Goal: Task Accomplishment & Management: Manage account settings

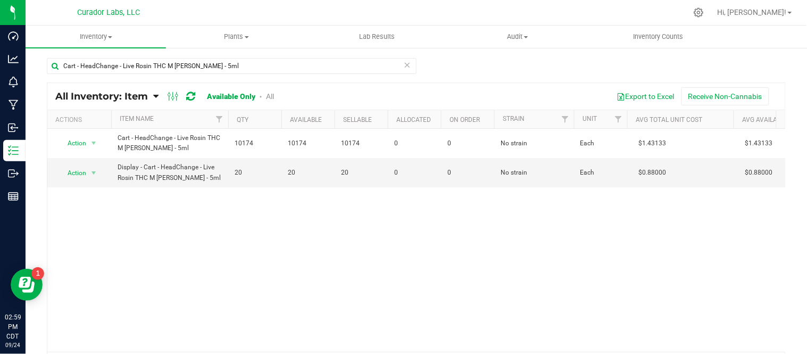
click at [404, 65] on icon at bounding box center [407, 64] width 7 height 13
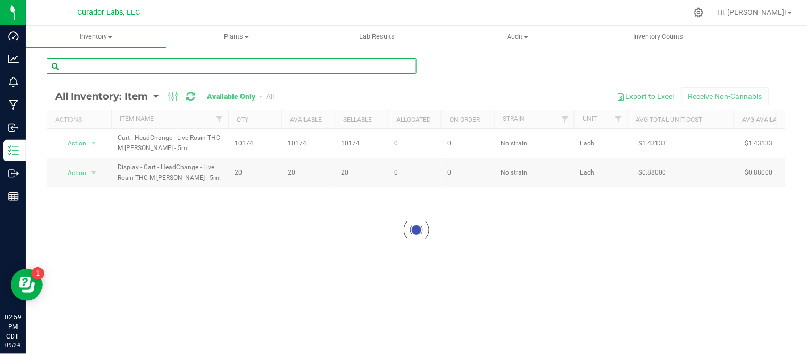
click at [197, 66] on input "text" at bounding box center [232, 66] width 370 height 16
paste input "Cart - AIRO - AIROX Blade 2g with AIRO Logo and Warning on Dark Grey"
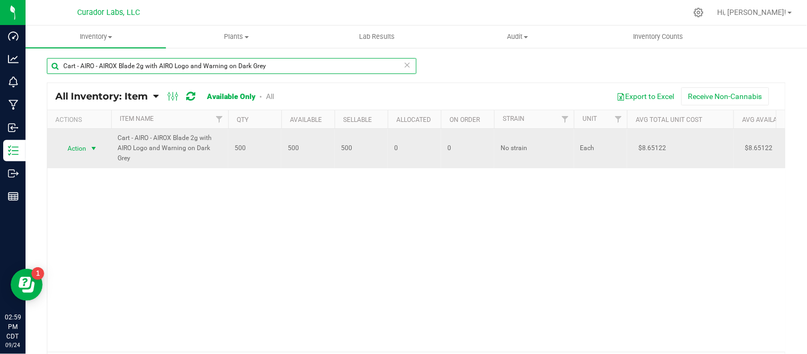
type input "Cart - AIRO - AIROX Blade 2g with AIRO Logo and Warning on Dark Grey"
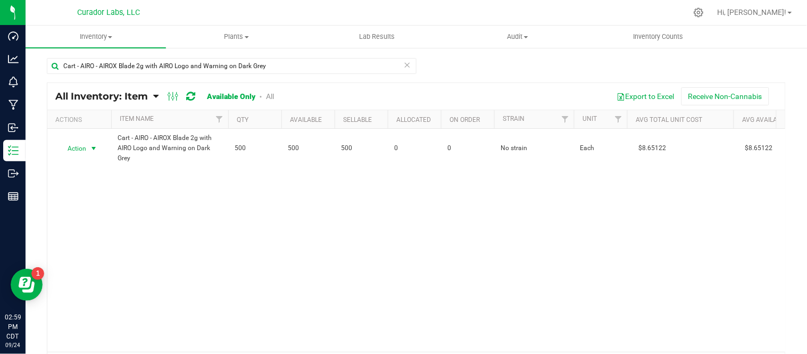
click at [96, 151] on span "select" at bounding box center [93, 148] width 9 height 9
click at [111, 217] on li "Locate inventory" at bounding box center [92, 214] width 68 height 16
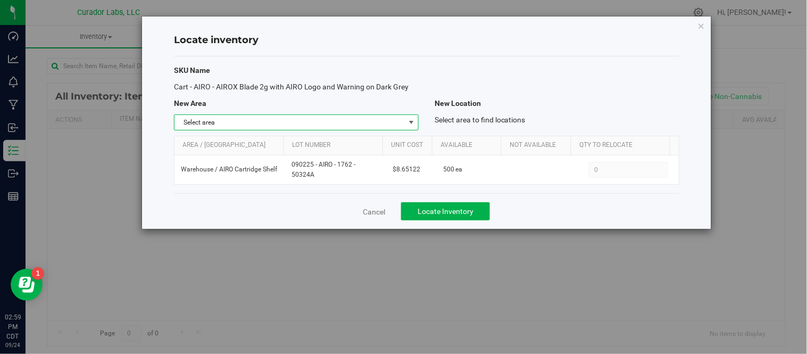
click at [413, 124] on span "select" at bounding box center [411, 122] width 9 height 9
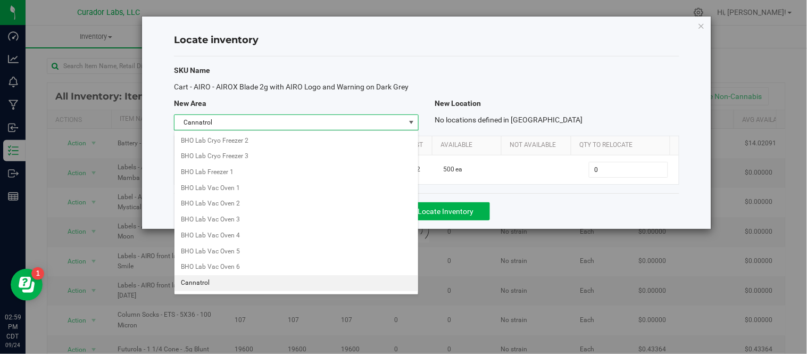
scroll to position [111, 0]
click at [222, 288] on li "Carting Room" at bounding box center [296, 283] width 244 height 16
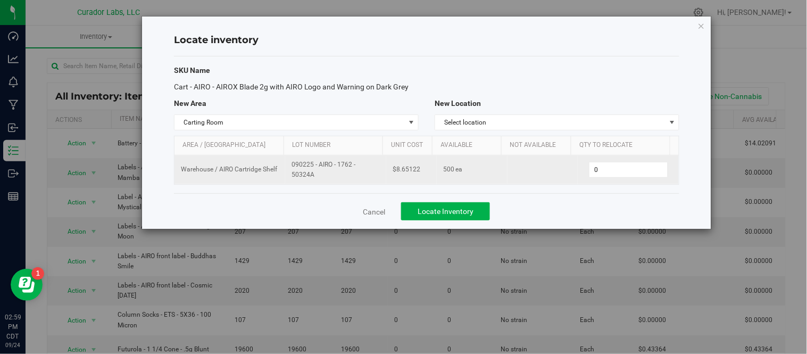
drag, startPoint x: 291, startPoint y: 165, endPoint x: 315, endPoint y: 177, distance: 26.9
click at [315, 177] on span "090225 - AIRO - 1762 - 50324A" at bounding box center [335, 170] width 88 height 20
click at [316, 177] on span "090225 - AIRO - 1762 - 50324A" at bounding box center [335, 170] width 88 height 20
drag, startPoint x: 294, startPoint y: 165, endPoint x: 318, endPoint y: 178, distance: 27.1
click at [318, 178] on td "090225 - AIRO - 1762 - 50324A" at bounding box center [335, 169] width 101 height 29
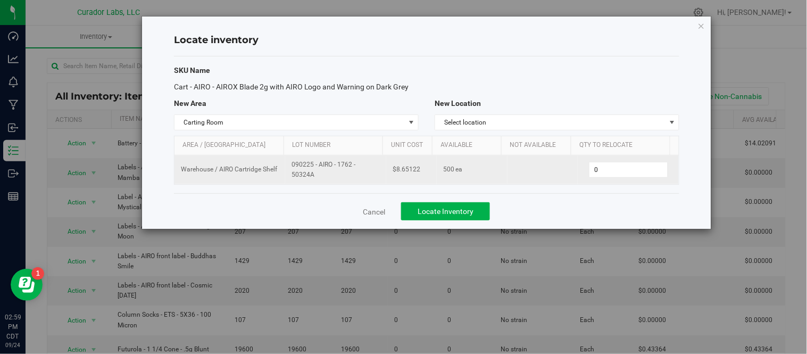
copy span "090225 - AIRO - 1762 - 50324A"
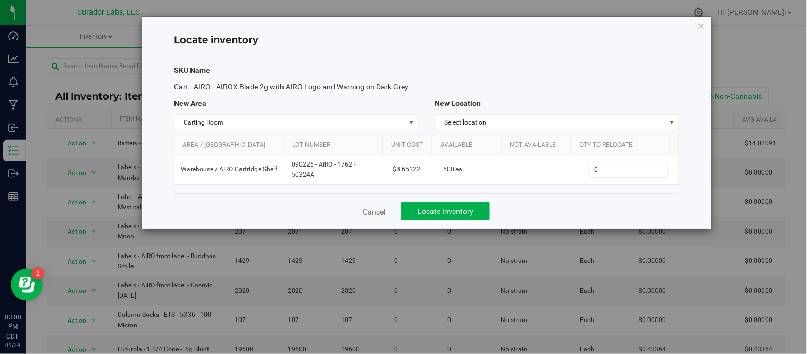
drag, startPoint x: 174, startPoint y: 86, endPoint x: 406, endPoint y: 88, distance: 231.8
click at [406, 88] on span "Cart - AIRO - AIROX Blade 2g with AIRO Logo and Warning on Dark Grey" at bounding box center [291, 86] width 235 height 9
copy span "Cart - AIRO - AIROX Blade 2g with AIRO Logo and Warning on Dark Grey"
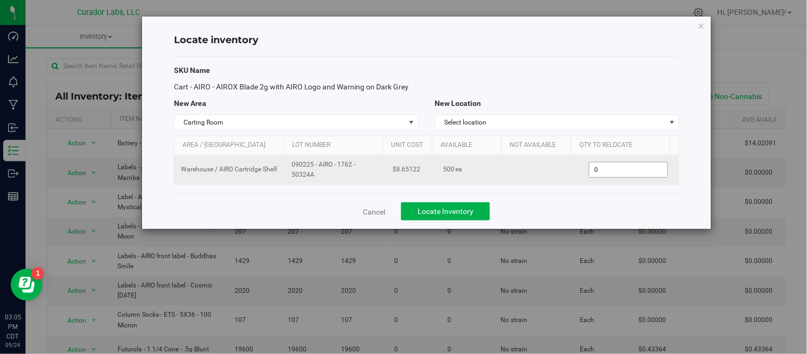
click at [608, 167] on span "0 0" at bounding box center [628, 170] width 79 height 16
type input "500"
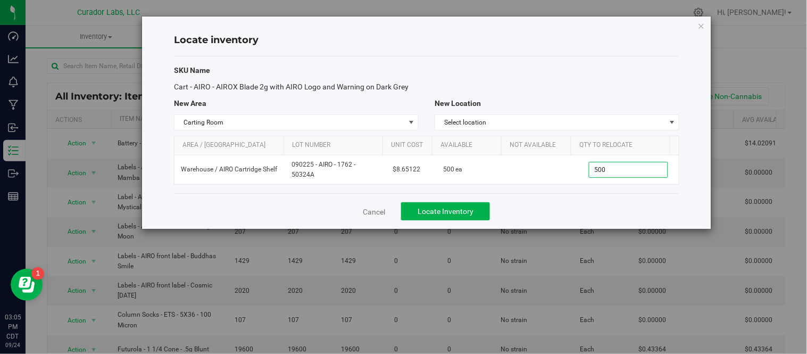
type input "500"
click at [543, 202] on div "Cancel Locate Inventory" at bounding box center [426, 211] width 505 height 36
click at [481, 209] on button "Locate Inventory" at bounding box center [445, 211] width 89 height 18
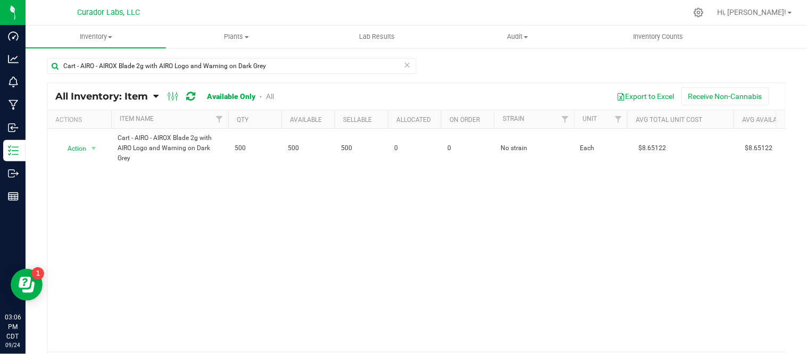
click at [404, 64] on icon at bounding box center [407, 64] width 7 height 13
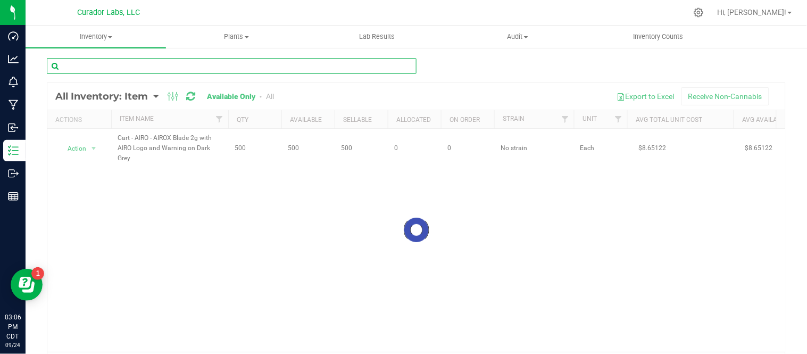
click at [300, 71] on input "text" at bounding box center [232, 66] width 370 height 16
paste input "Mouthpiece - AIRO - AiroX 2g Ice Series - Sativa Frozen Paradise"
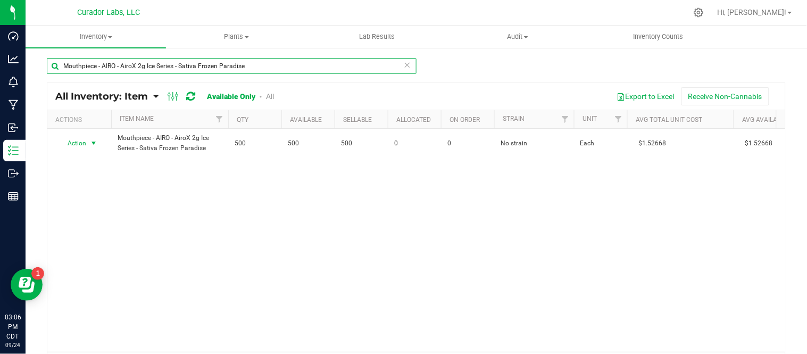
type input "Mouthpiece - AIRO - AiroX 2g Ice Series - Sativa Frozen Paradise"
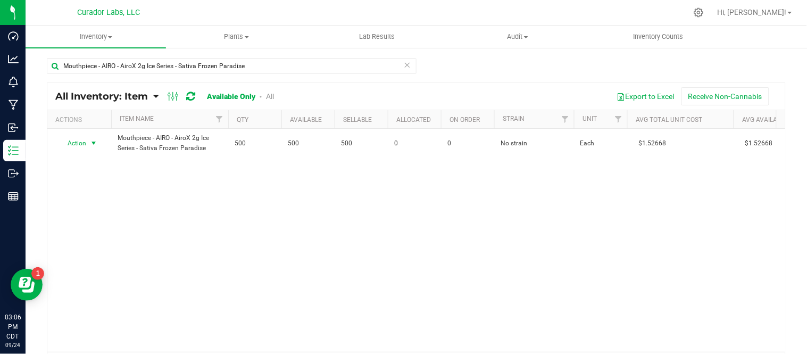
click at [93, 141] on span "select" at bounding box center [93, 143] width 9 height 9
click at [103, 211] on li "Locate inventory" at bounding box center [92, 208] width 68 height 16
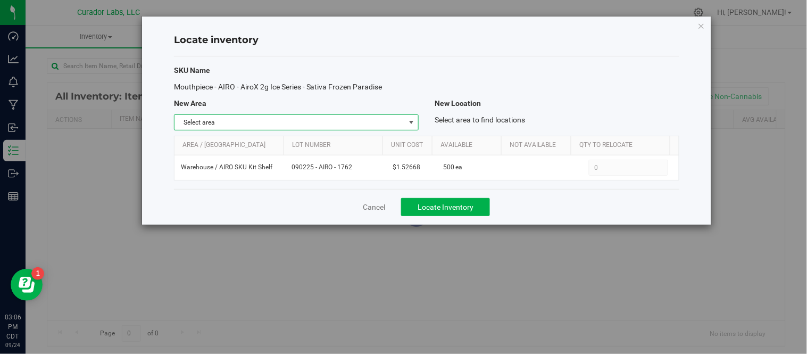
click at [416, 122] on span "select" at bounding box center [411, 122] width 13 height 15
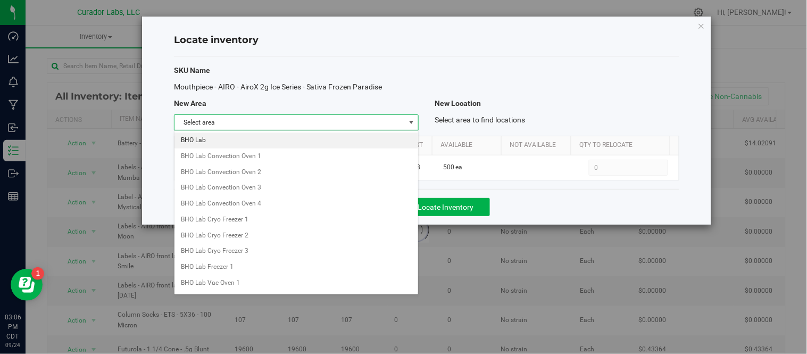
scroll to position [859, 0]
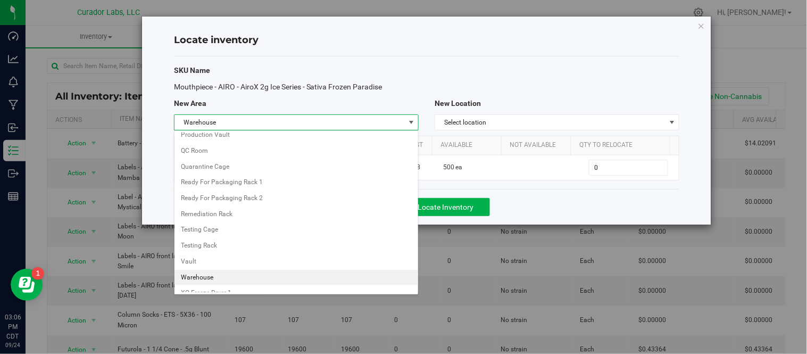
click at [239, 281] on li "Warehouse" at bounding box center [296, 278] width 244 height 16
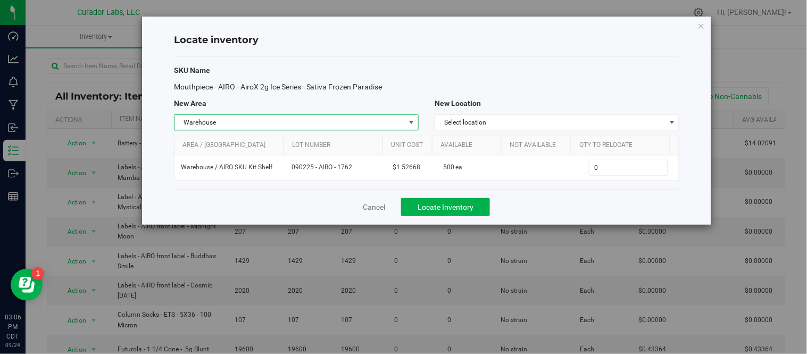
click at [408, 125] on span "select" at bounding box center [411, 122] width 9 height 9
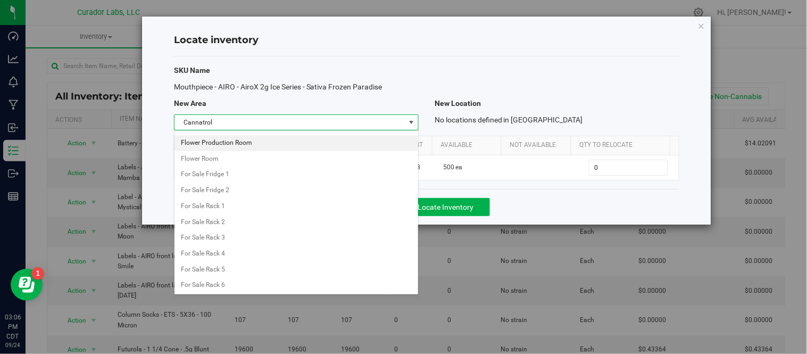
scroll to position [238, 0]
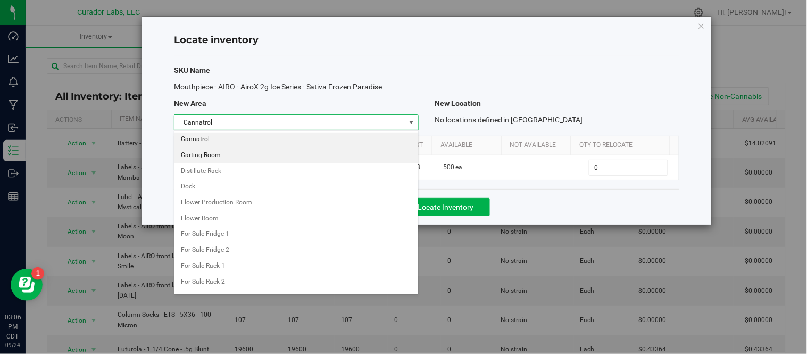
click at [218, 160] on li "Carting Room" at bounding box center [296, 155] width 244 height 16
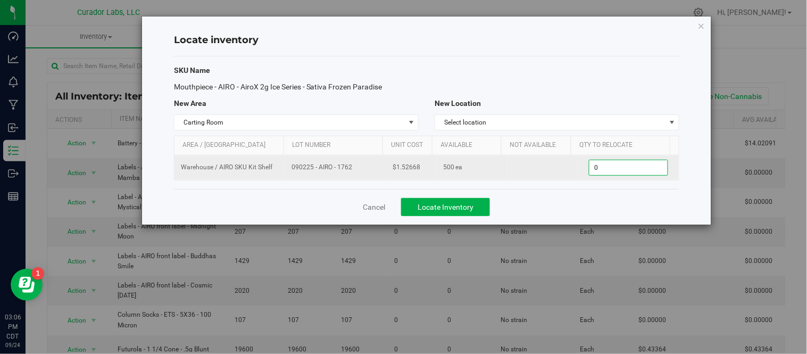
click at [617, 174] on span "0 0" at bounding box center [628, 168] width 79 height 16
type input "500"
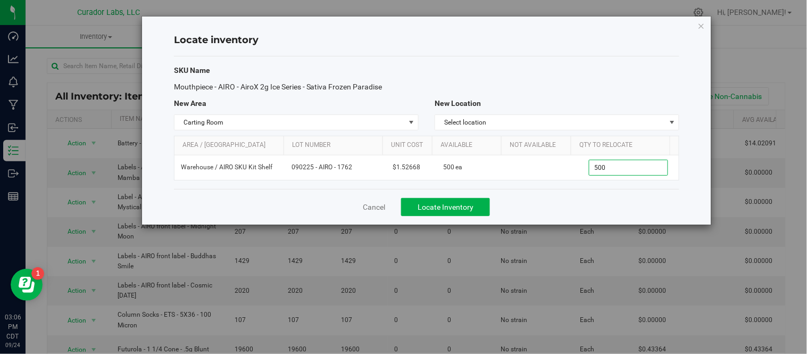
type input "500"
click at [601, 195] on div "Cancel Locate Inventory" at bounding box center [426, 207] width 505 height 36
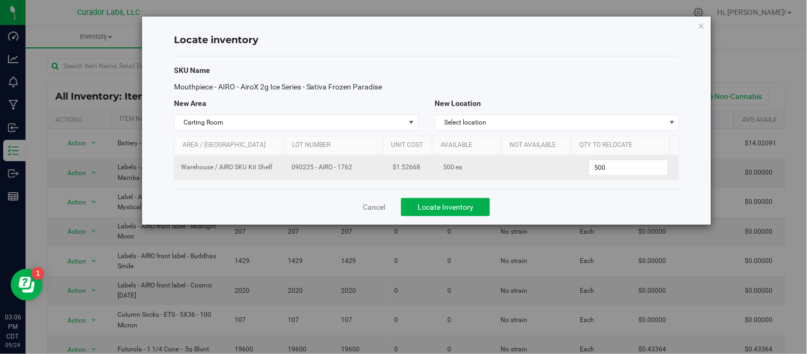
drag, startPoint x: 289, startPoint y: 168, endPoint x: 360, endPoint y: 169, distance: 70.7
click at [360, 169] on span "090225 - AIRO - 1762" at bounding box center [335, 167] width 88 height 10
copy span "090225 - AIRO - 1762"
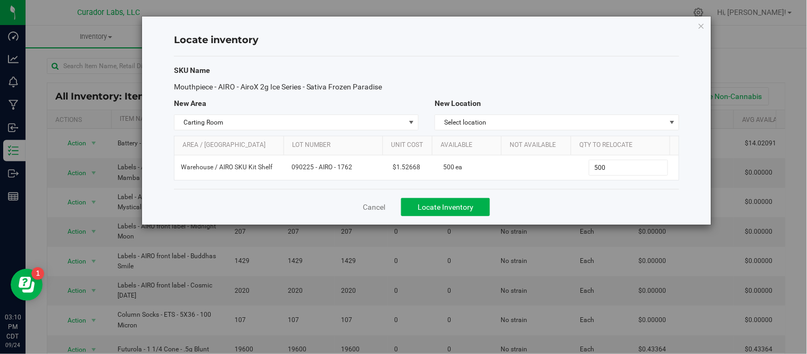
drag, startPoint x: 575, startPoint y: 68, endPoint x: 571, endPoint y: 80, distance: 12.4
click at [575, 68] on div "SKU Name" at bounding box center [426, 70] width 521 height 11
click at [460, 208] on span "Locate Inventory" at bounding box center [445, 207] width 56 height 9
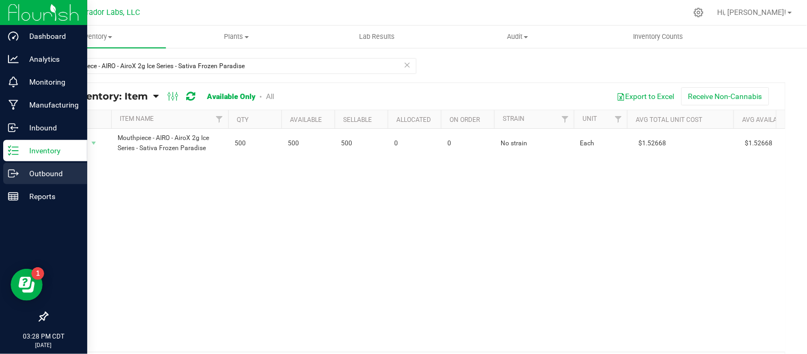
drag, startPoint x: 11, startPoint y: 176, endPoint x: 23, endPoint y: 175, distance: 11.7
click at [11, 176] on icon at bounding box center [13, 173] width 11 height 11
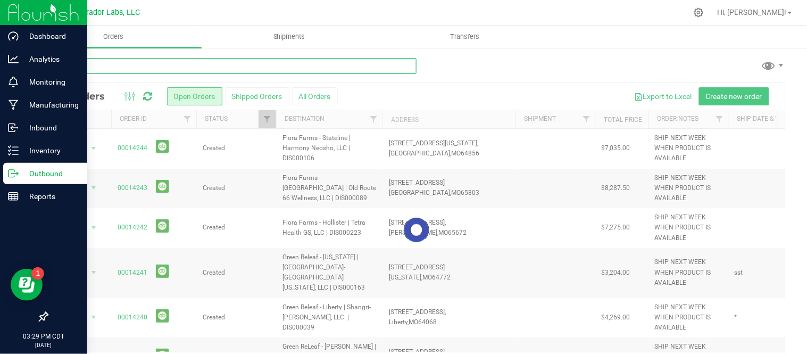
click at [202, 64] on input "text" at bounding box center [232, 66] width 370 height 16
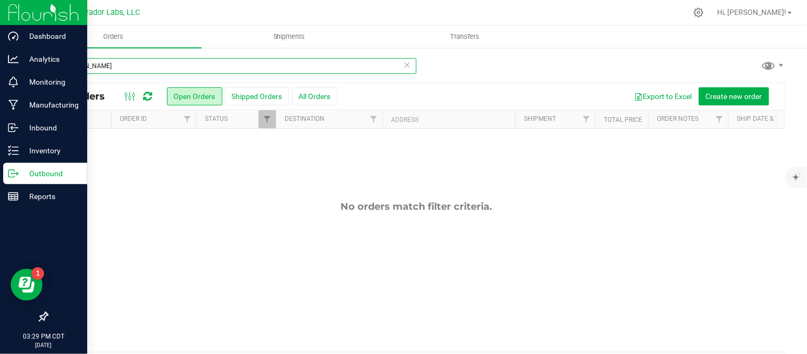
drag, startPoint x: 187, startPoint y: 66, endPoint x: 46, endPoint y: 66, distance: 140.9
click at [46, 66] on div "[PERSON_NAME] All Orders Open Orders Shipped Orders All Orders Export to Excel …" at bounding box center [416, 217] width 781 height 341
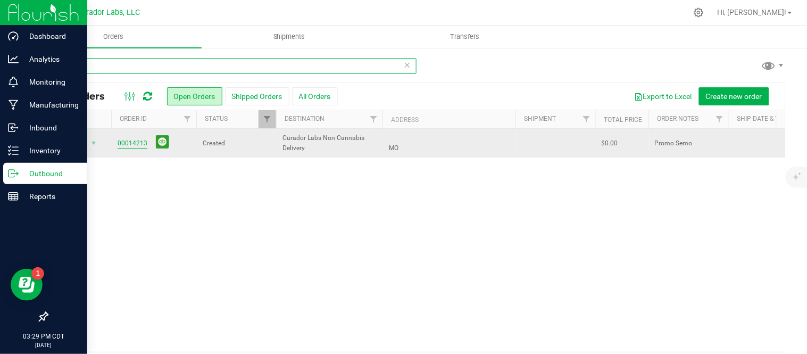
type input "non"
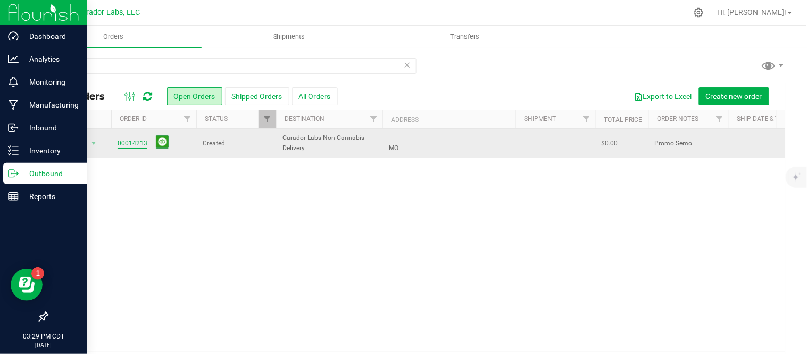
click at [140, 141] on link "00014213" at bounding box center [133, 143] width 30 height 10
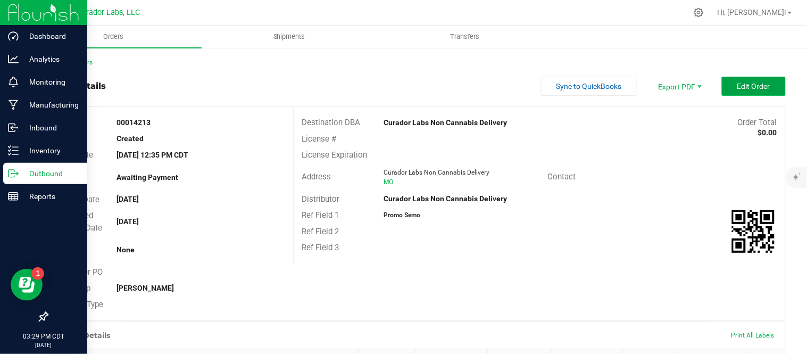
click at [755, 82] on span "Edit Order" at bounding box center [753, 86] width 33 height 9
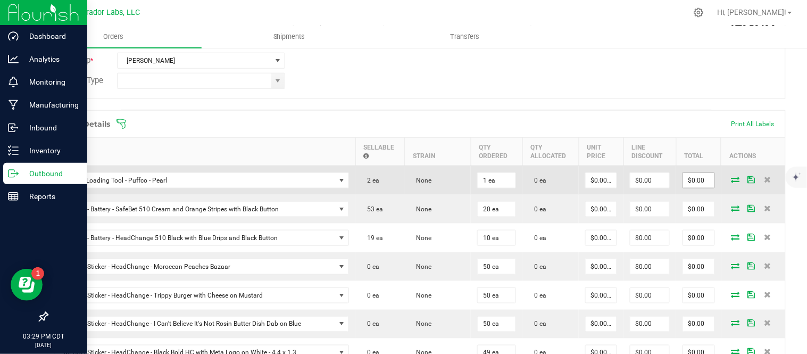
scroll to position [236, 0]
click at [731, 183] on icon at bounding box center [735, 180] width 9 height 6
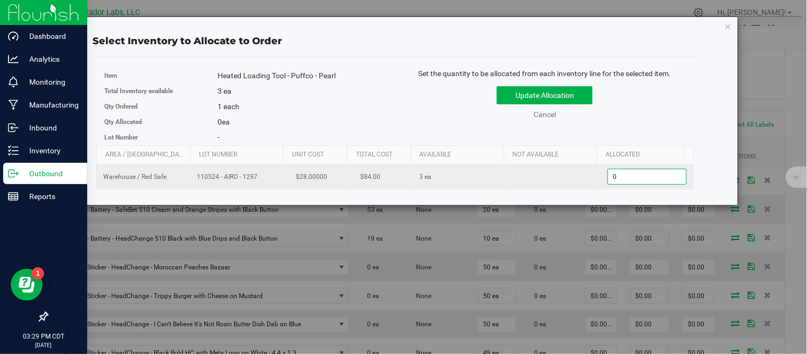
click at [639, 179] on span "0 0" at bounding box center [646, 177] width 79 height 16
type input "1"
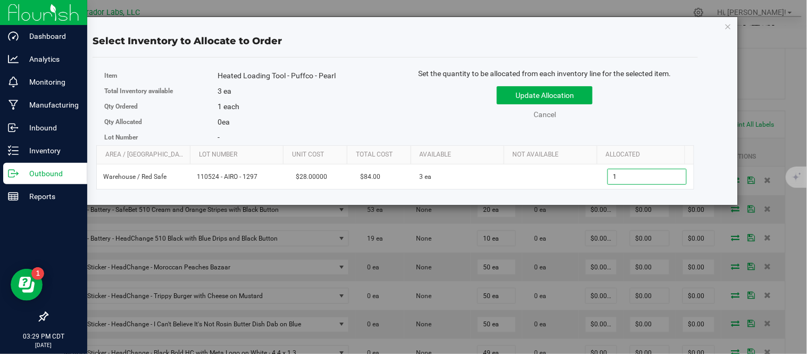
type input "1"
click at [646, 130] on div "Set the quantity to be allocated from each inventory line for the selected item…" at bounding box center [544, 99] width 299 height 62
click at [569, 91] on button "Update Allocation" at bounding box center [545, 95] width 96 height 18
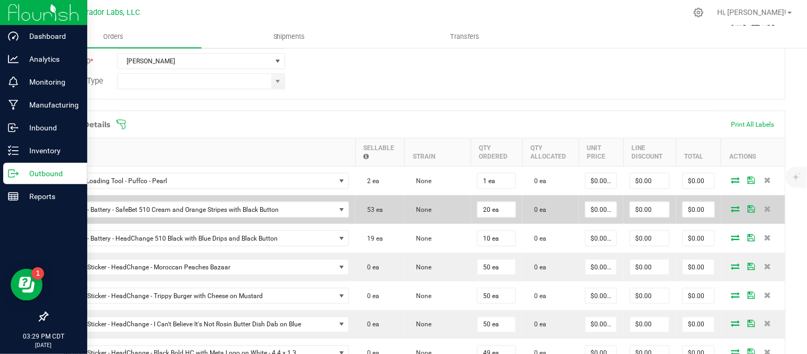
click at [731, 208] on icon at bounding box center [735, 208] width 9 height 6
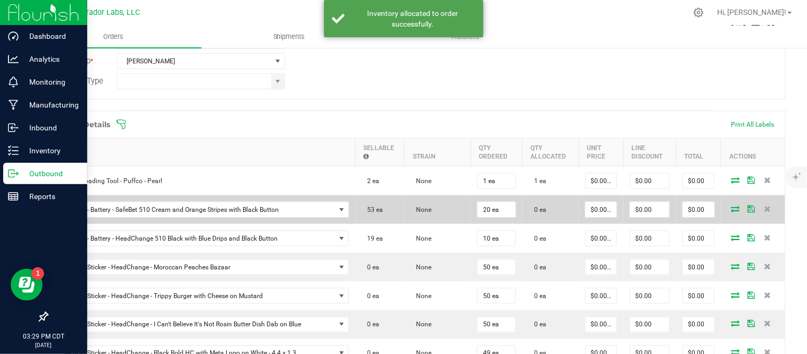
click at [735, 213] on td at bounding box center [753, 209] width 64 height 29
click at [731, 211] on icon at bounding box center [735, 208] width 9 height 6
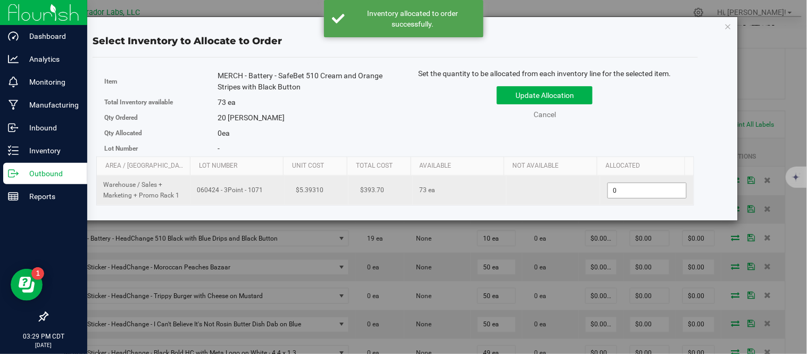
click at [645, 188] on span "0 0" at bounding box center [646, 190] width 79 height 16
type input "20"
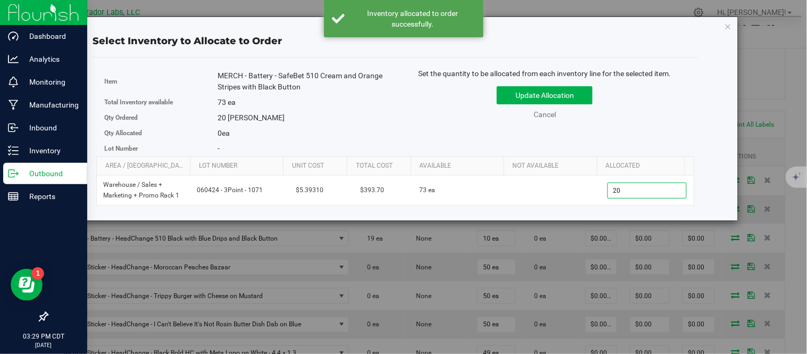
type input "20"
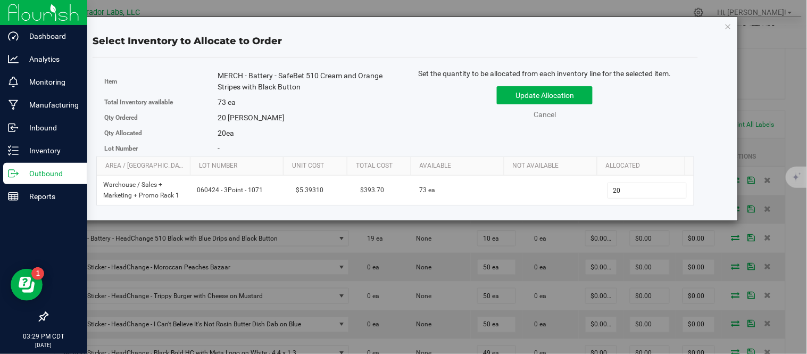
click at [667, 135] on div "Item MERCH - Battery - SafeBet 510 Cream and Orange Stripes with Black Button T…" at bounding box center [395, 112] width 598 height 88
click at [578, 89] on button "Update Allocation" at bounding box center [545, 95] width 96 height 18
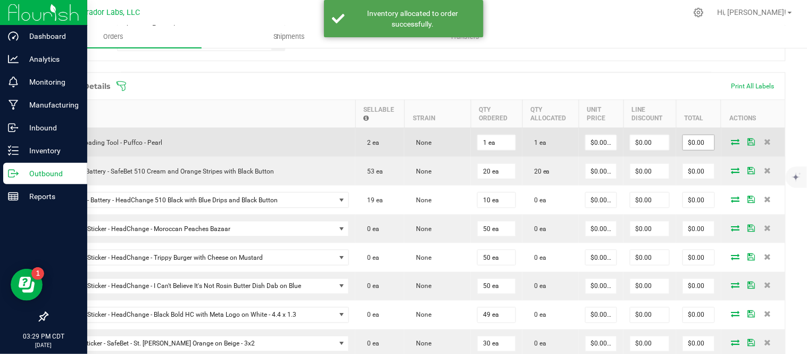
scroll to position [295, 0]
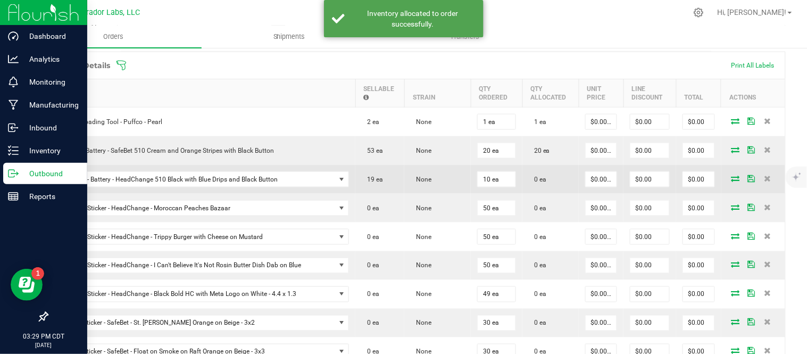
click at [731, 177] on icon at bounding box center [735, 178] width 9 height 6
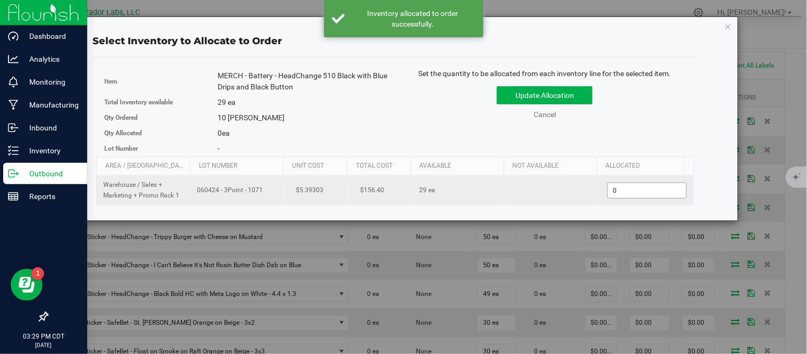
click at [645, 194] on span "0 0" at bounding box center [646, 190] width 79 height 16
type input "10"
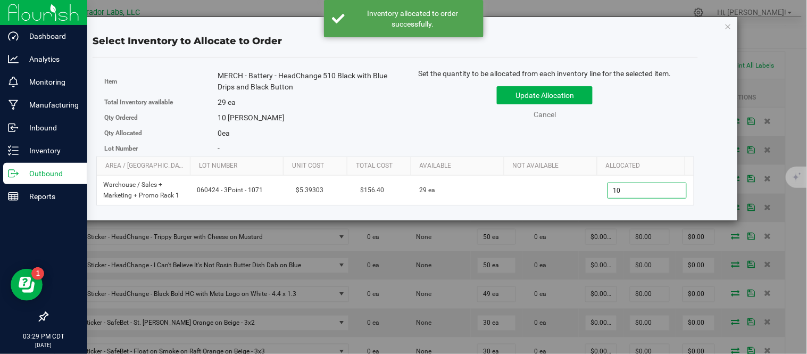
type input "10"
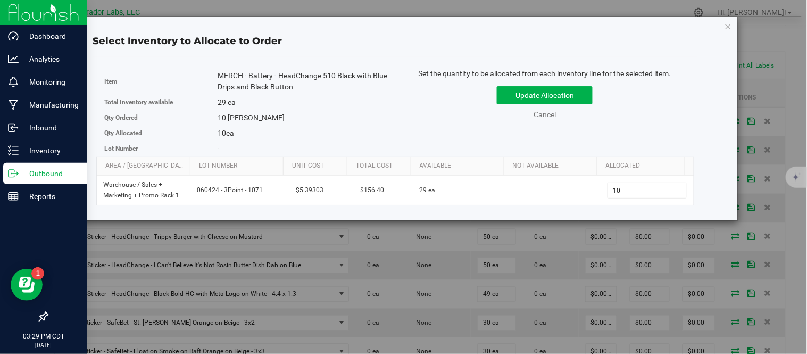
click at [642, 136] on div "Item MERCH - Battery - HeadChange 510 Black with Blue Drips and Black Button To…" at bounding box center [395, 112] width 598 height 88
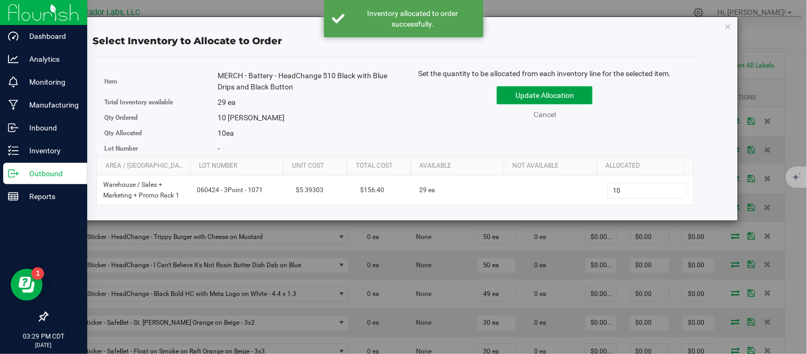
click at [580, 89] on button "Update Allocation" at bounding box center [545, 95] width 96 height 18
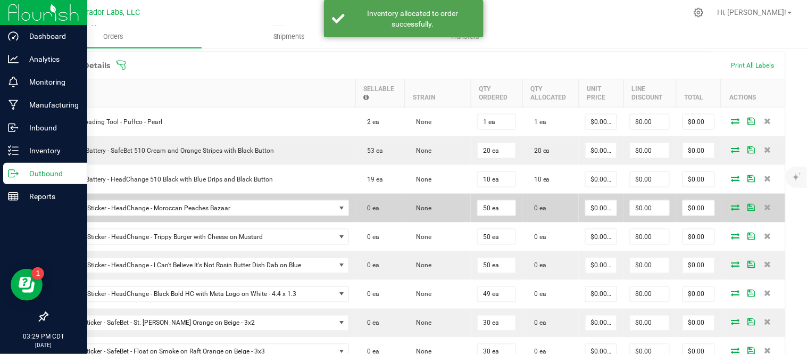
click at [731, 209] on icon at bounding box center [735, 207] width 9 height 6
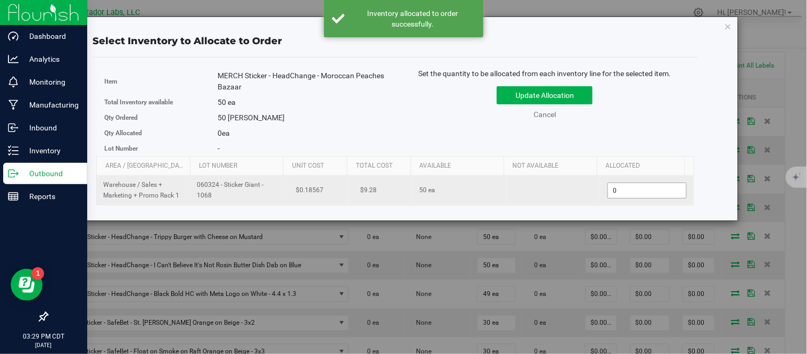
click at [663, 190] on span "0 0" at bounding box center [646, 190] width 79 height 16
type input "50"
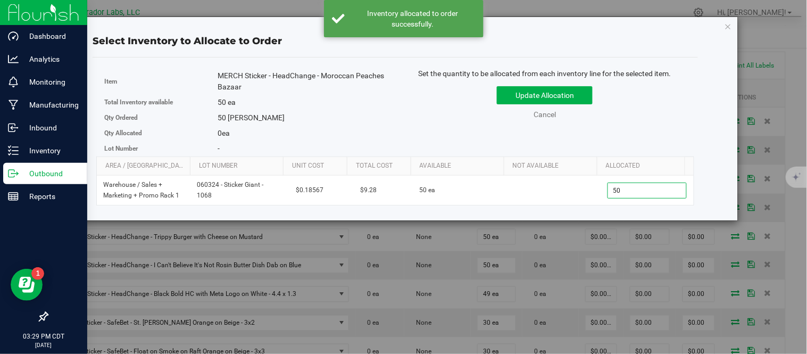
type input "50"
click at [666, 113] on div "Update Allocation Cancel" at bounding box center [544, 100] width 283 height 39
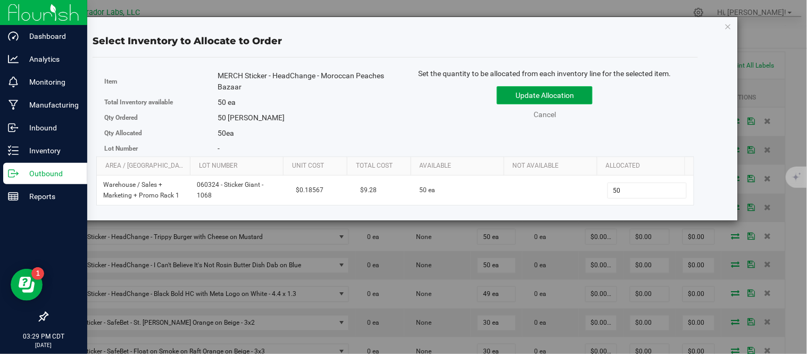
click at [583, 93] on button "Update Allocation" at bounding box center [545, 95] width 96 height 18
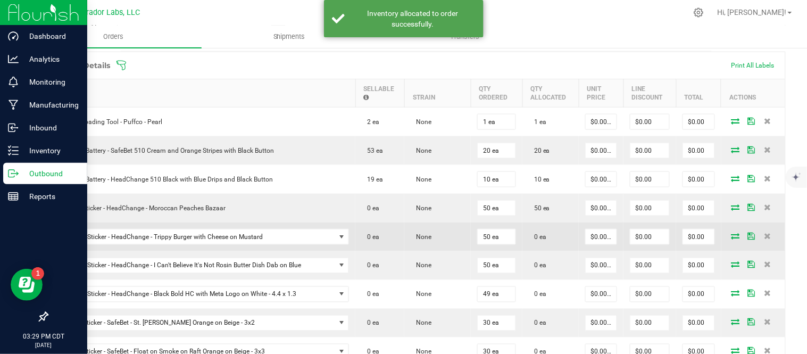
click at [731, 236] on icon at bounding box center [735, 235] width 9 height 6
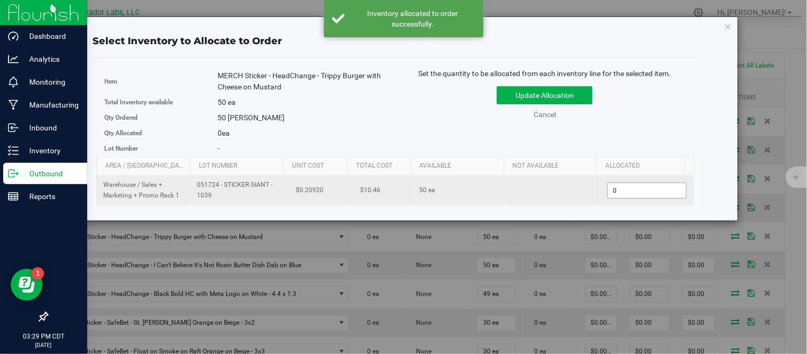
click at [634, 189] on span "0 0" at bounding box center [646, 190] width 79 height 16
type input "50"
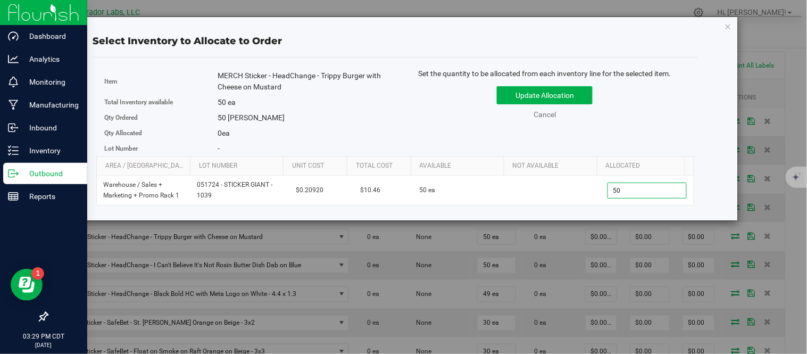
type input "50"
click at [636, 123] on div "Set the quantity to be allocated from each inventory line for the selected item…" at bounding box center [544, 99] width 299 height 62
click at [576, 89] on button "Update Allocation" at bounding box center [545, 95] width 96 height 18
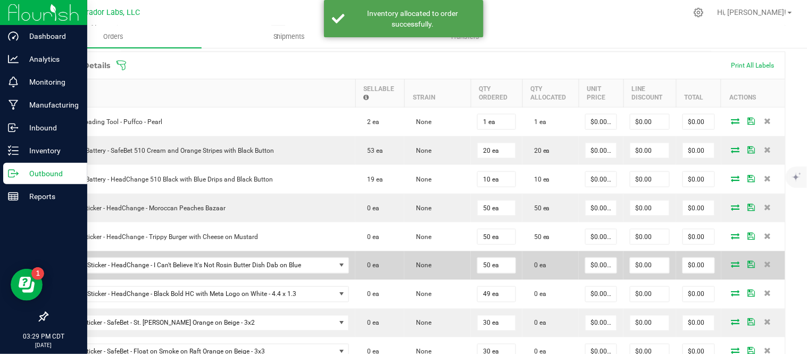
click at [731, 267] on icon at bounding box center [735, 264] width 9 height 6
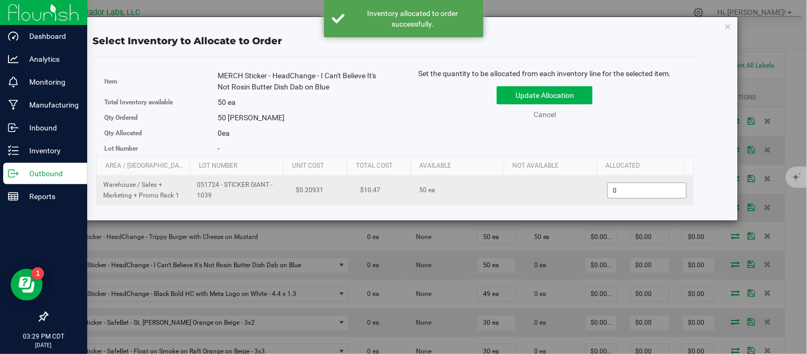
click at [645, 197] on span "0 0" at bounding box center [646, 190] width 79 height 16
type input "50"
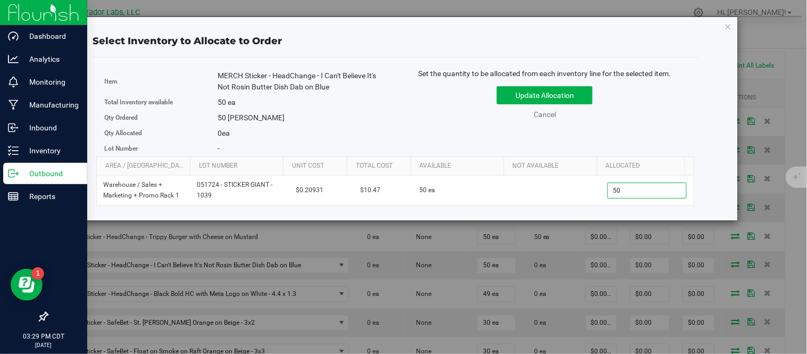
type input "50"
click at [660, 131] on div "Item MERCH Sticker - HeadChange - I Can't Believe It's Not Rosin Butter Dish Da…" at bounding box center [395, 112] width 598 height 88
click at [590, 98] on button "Update Allocation" at bounding box center [545, 95] width 96 height 18
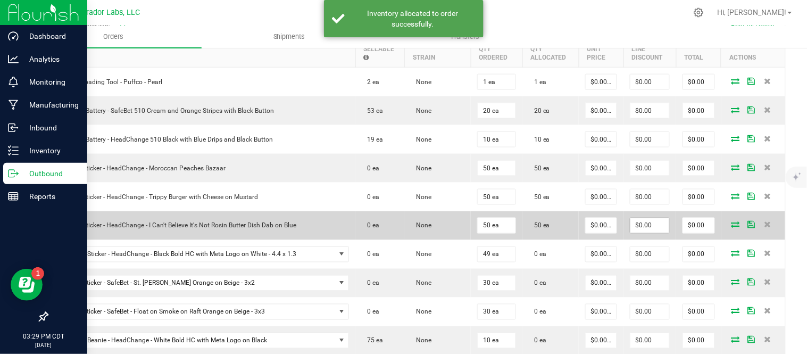
scroll to position [354, 0]
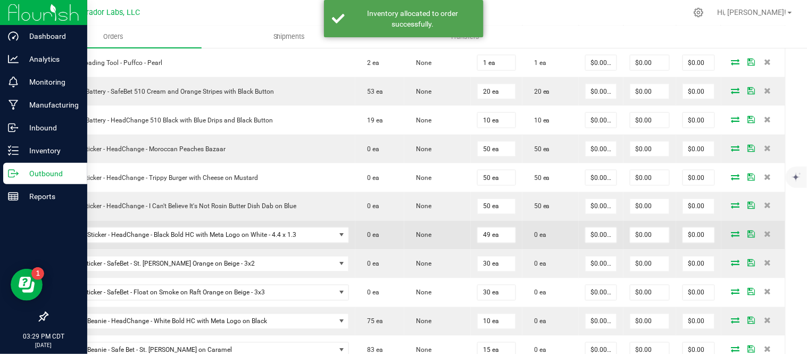
click at [731, 236] on icon at bounding box center [735, 234] width 9 height 6
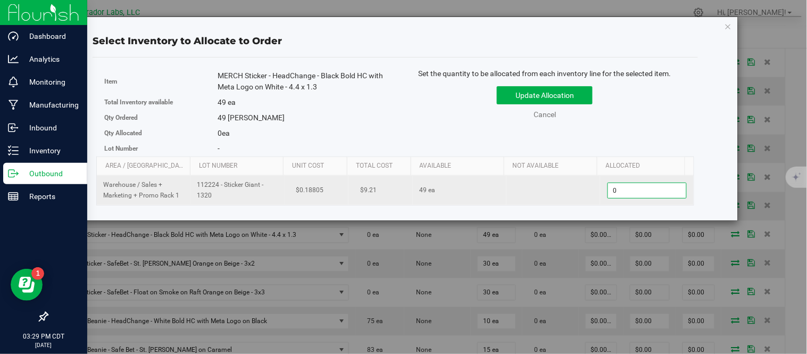
click at [644, 186] on span "0 0" at bounding box center [646, 190] width 79 height 16
type input "49"
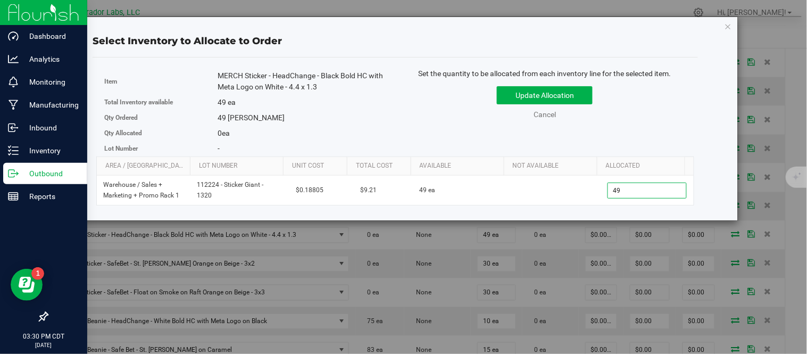
type input "49"
click at [701, 124] on div "Select Inventory to Allocate to Order Item MERCH Sticker - HeadChange - Black B…" at bounding box center [395, 118] width 669 height 203
click at [577, 93] on button "Update Allocation" at bounding box center [545, 95] width 96 height 18
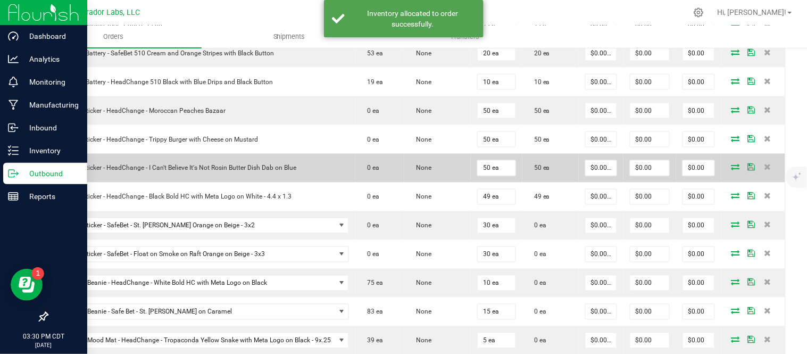
scroll to position [413, 0]
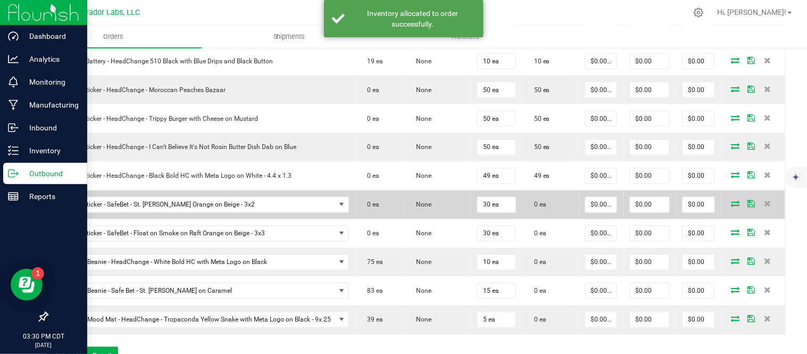
click at [731, 204] on icon at bounding box center [735, 203] width 9 height 6
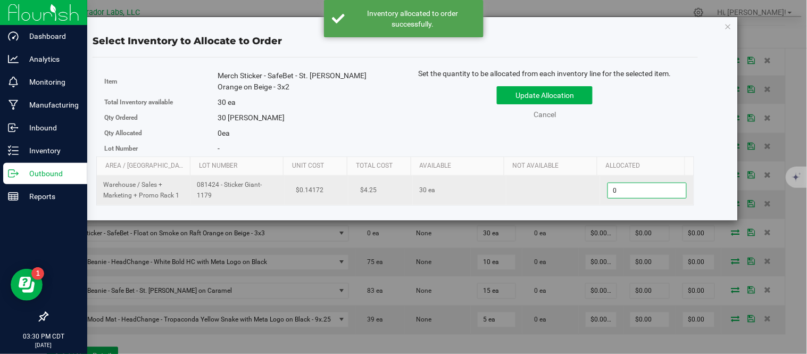
click at [644, 192] on span "0 0" at bounding box center [646, 190] width 79 height 16
type input "30"
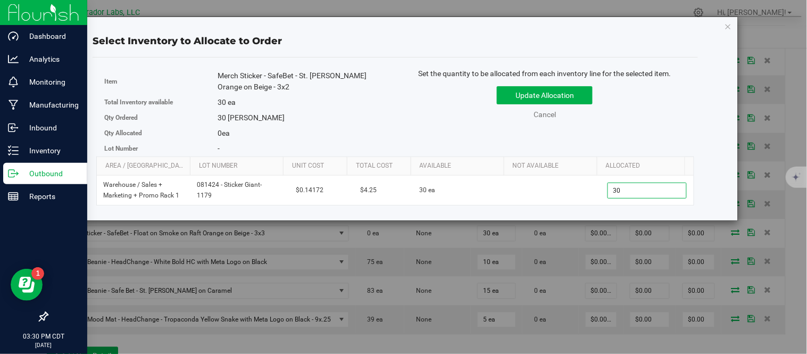
type input "30"
click at [627, 114] on div "Update Allocation Cancel" at bounding box center [544, 100] width 283 height 39
click at [581, 94] on button "Update Allocation" at bounding box center [545, 95] width 96 height 18
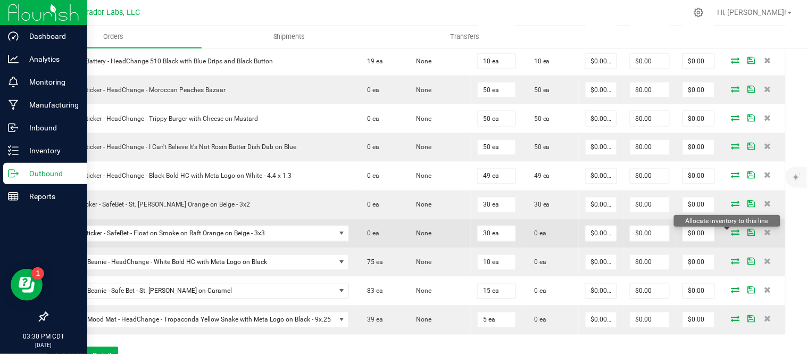
click at [731, 231] on icon at bounding box center [735, 232] width 9 height 6
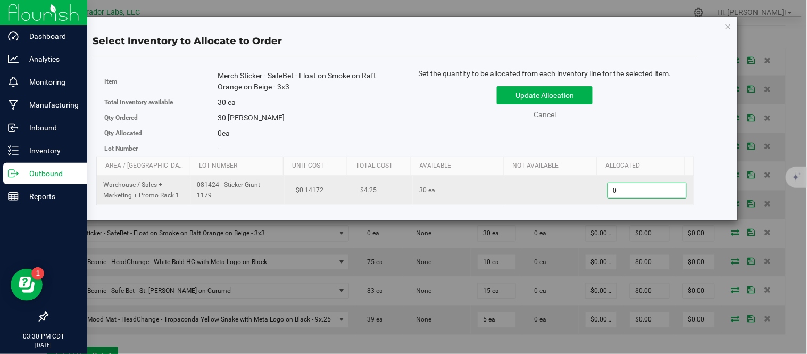
click at [640, 186] on span "0 0" at bounding box center [646, 190] width 79 height 16
type input "30"
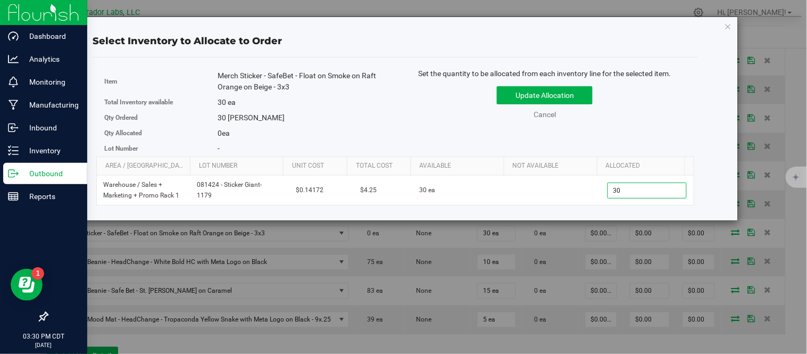
type input "30"
drag, startPoint x: 646, startPoint y: 112, endPoint x: 614, endPoint y: 111, distance: 31.9
click at [646, 112] on div "Update Allocation Cancel" at bounding box center [544, 100] width 283 height 39
click at [580, 96] on button "Update Allocation" at bounding box center [545, 95] width 96 height 18
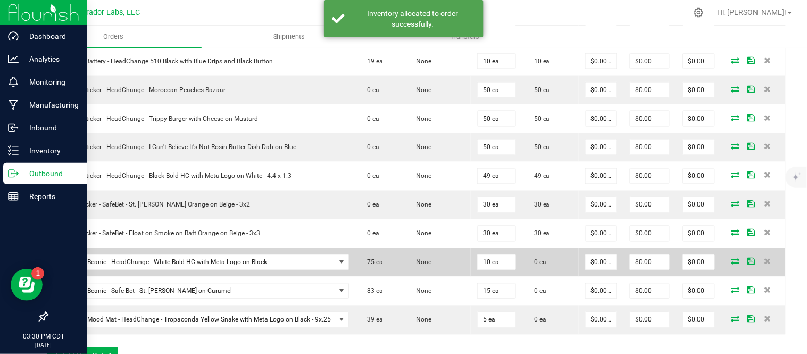
click at [731, 263] on icon at bounding box center [735, 261] width 9 height 6
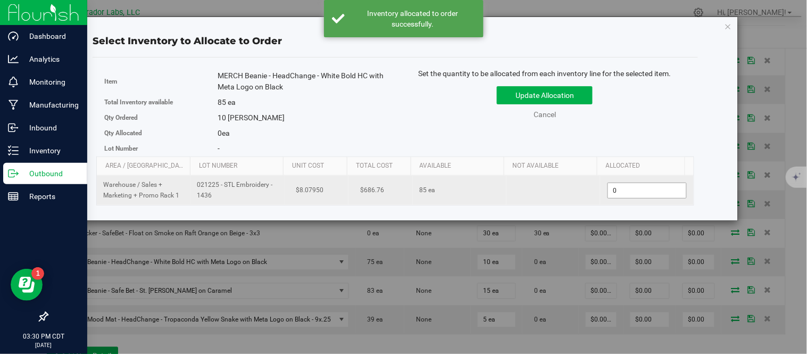
click at [630, 190] on span "0 0" at bounding box center [646, 190] width 79 height 16
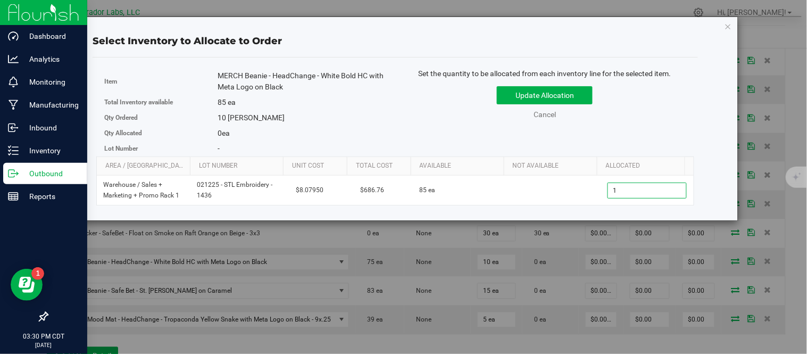
type input "10"
click at [653, 139] on div "Item MERCH Beanie - HeadChange - White Bold HC with Meta Logo on Black Total In…" at bounding box center [395, 112] width 598 height 88
click at [588, 103] on button "Update Allocation" at bounding box center [545, 95] width 96 height 18
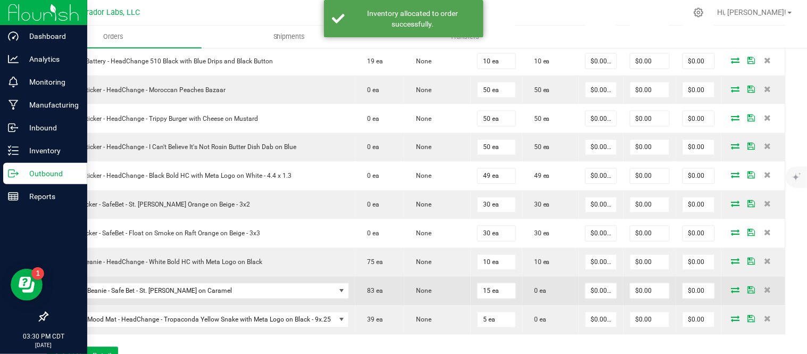
click at [731, 290] on icon at bounding box center [735, 290] width 9 height 6
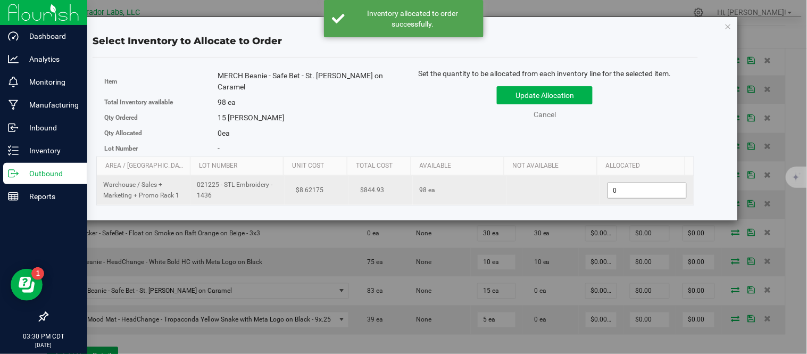
click at [646, 191] on span "0 0" at bounding box center [646, 190] width 79 height 16
type input "15"
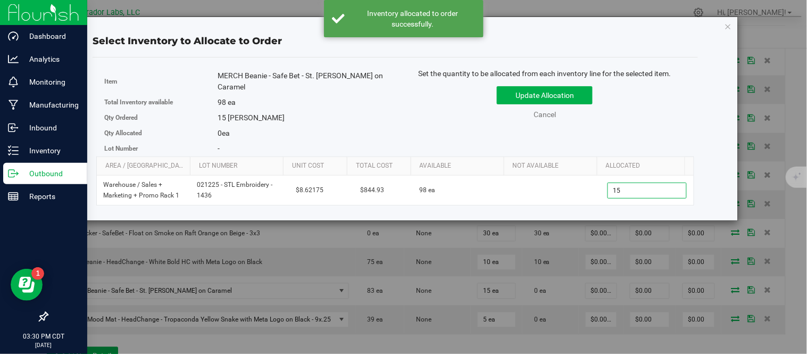
type input "15"
click at [648, 112] on div "Update Allocation Cancel" at bounding box center [544, 100] width 283 height 39
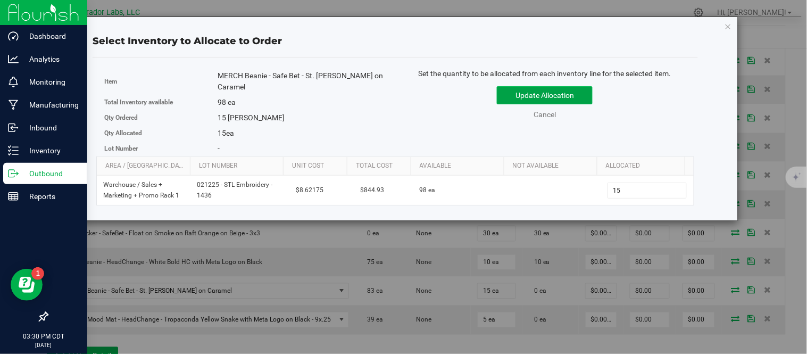
click at [581, 102] on button "Update Allocation" at bounding box center [545, 95] width 96 height 18
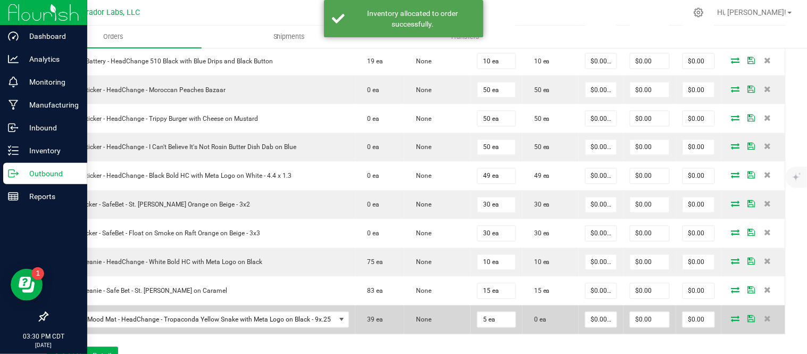
click at [731, 315] on icon at bounding box center [735, 318] width 9 height 6
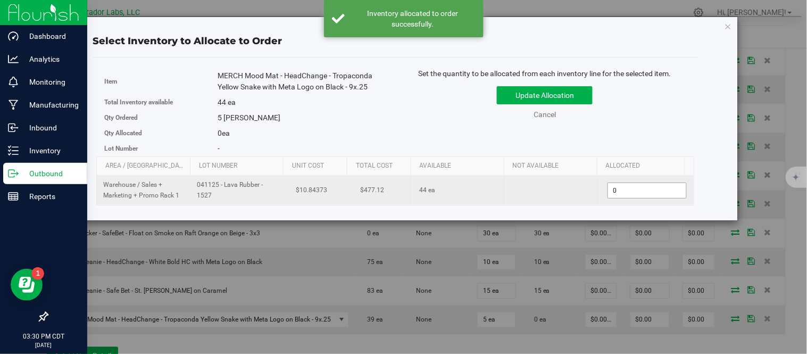
click at [623, 184] on span "0 0" at bounding box center [646, 190] width 79 height 16
click at [626, 190] on input "0" at bounding box center [647, 190] width 78 height 15
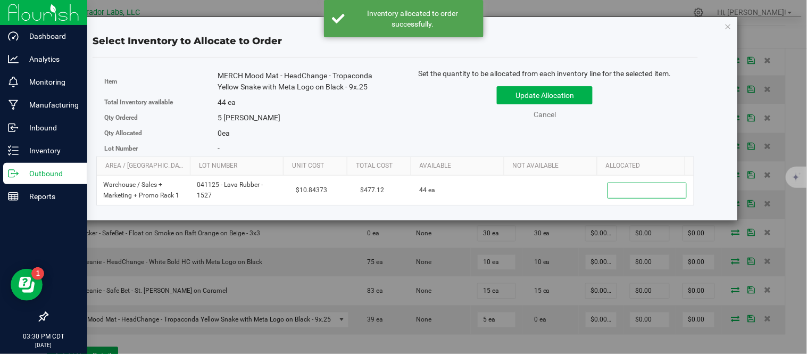
type input "5"
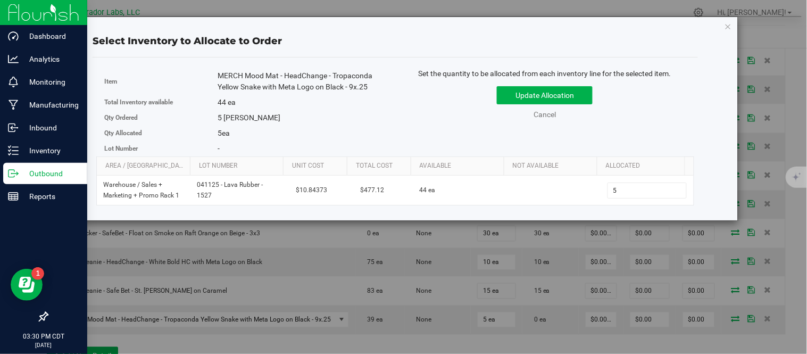
click at [637, 129] on div "Set the quantity to be allocated from each inventory line for the selected item…" at bounding box center [544, 99] width 299 height 62
click at [583, 96] on button "Update Allocation" at bounding box center [545, 95] width 96 height 18
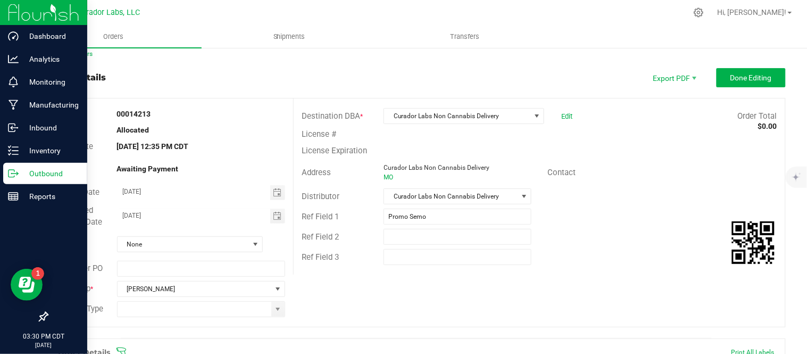
scroll to position [0, 0]
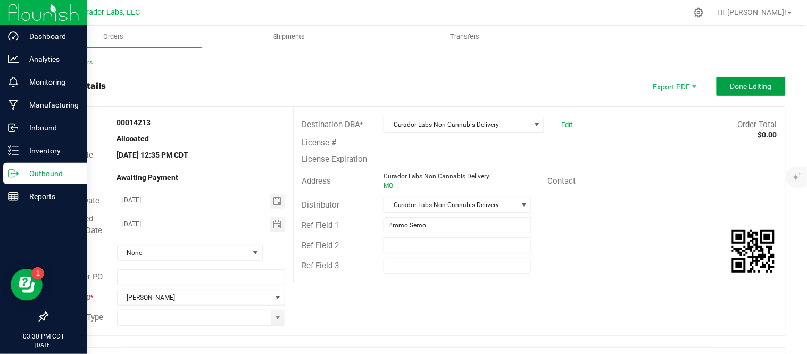
click at [745, 92] on button "Done Editing" at bounding box center [750, 86] width 69 height 19
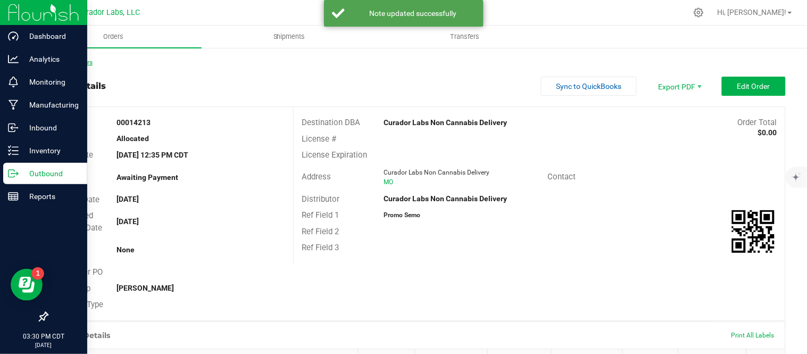
click at [63, 64] on link "Back to Orders" at bounding box center [70, 61] width 46 height 7
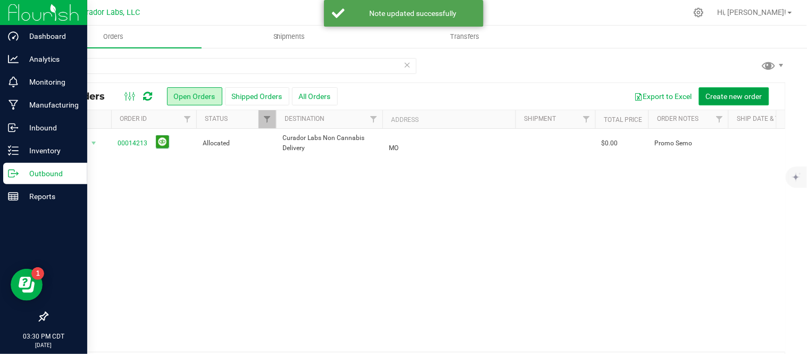
click at [726, 98] on span "Create new order" at bounding box center [734, 96] width 56 height 9
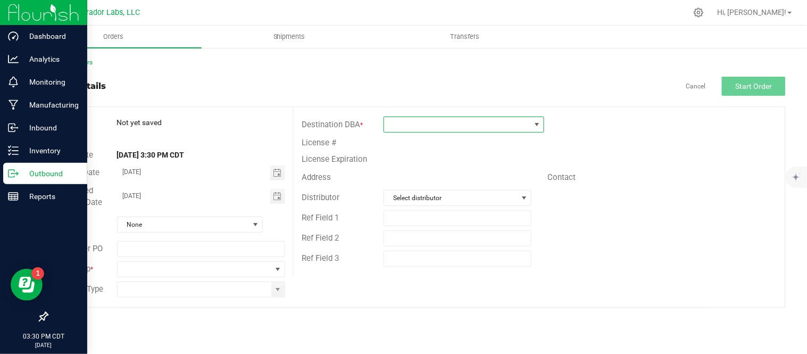
click at [518, 121] on span at bounding box center [457, 124] width 146 height 15
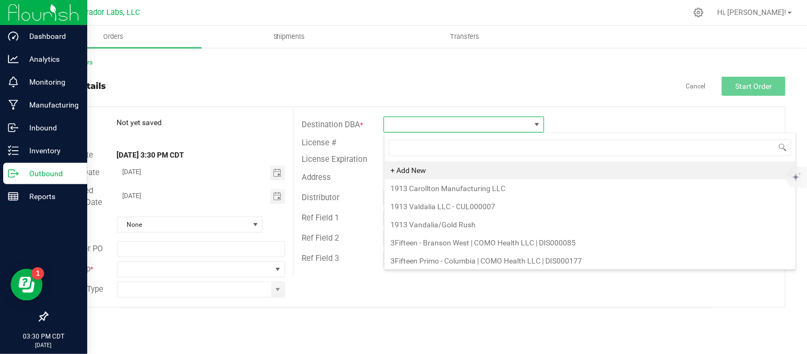
scroll to position [16, 160]
type input "non"
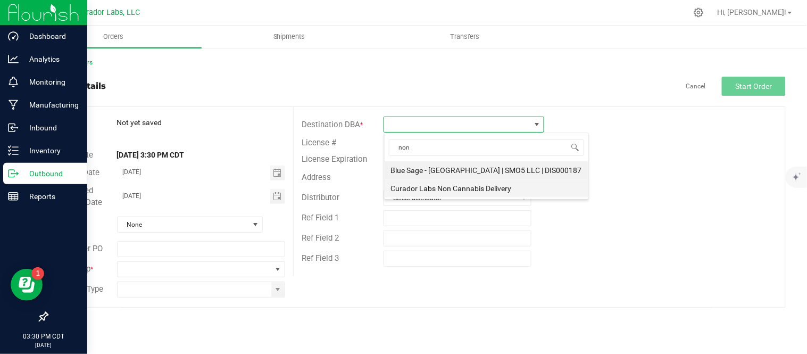
click at [473, 194] on li "Curador Labs Non Cannabis Delivery" at bounding box center [486, 188] width 204 height 18
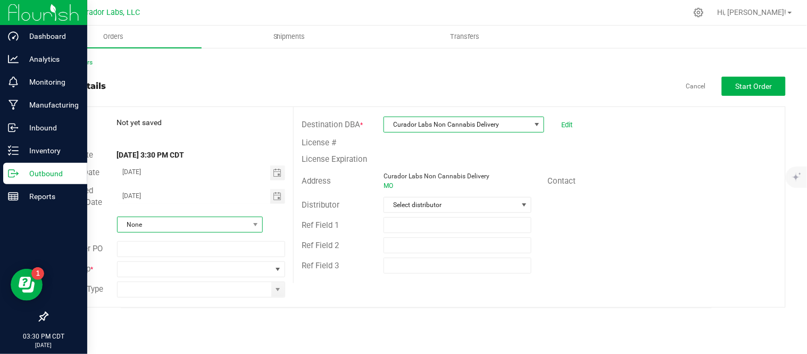
click at [200, 225] on span "None" at bounding box center [183, 224] width 131 height 15
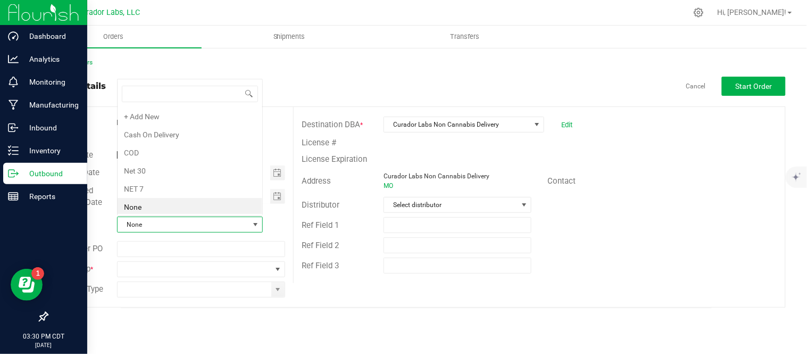
scroll to position [3, 0]
click at [200, 225] on span "None" at bounding box center [183, 224] width 131 height 15
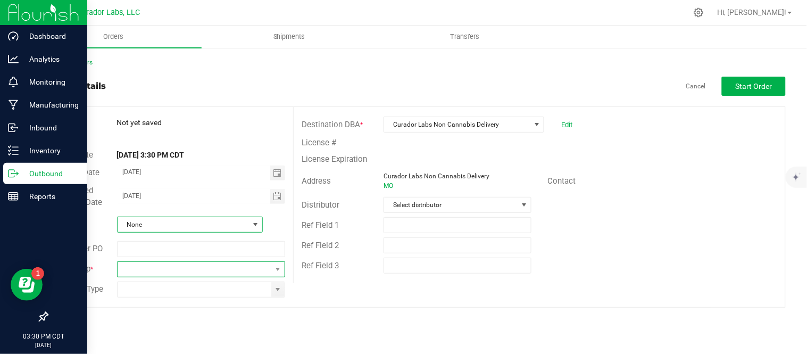
click at [196, 271] on span at bounding box center [195, 269] width 154 height 15
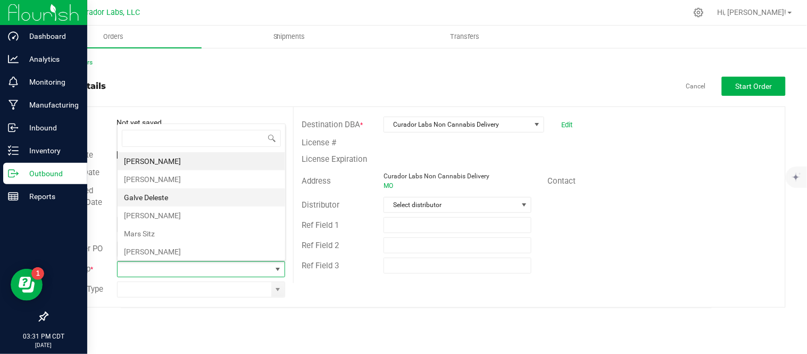
scroll to position [39, 0]
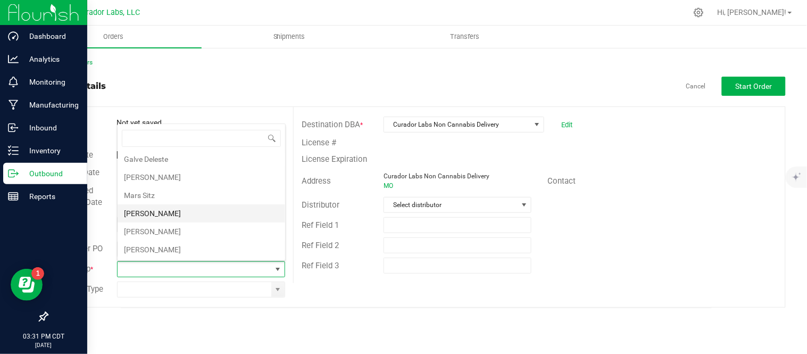
click at [157, 216] on li "[PERSON_NAME]" at bounding box center [201, 213] width 167 height 18
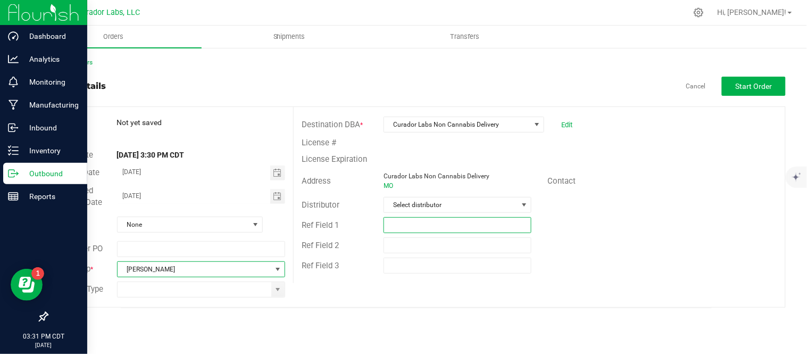
click at [479, 229] on input "text" at bounding box center [457, 225] width 148 height 16
type input "[PERSON_NAME] Hoodie"
click at [598, 236] on div "Ref Field 2" at bounding box center [538, 245] width 491 height 20
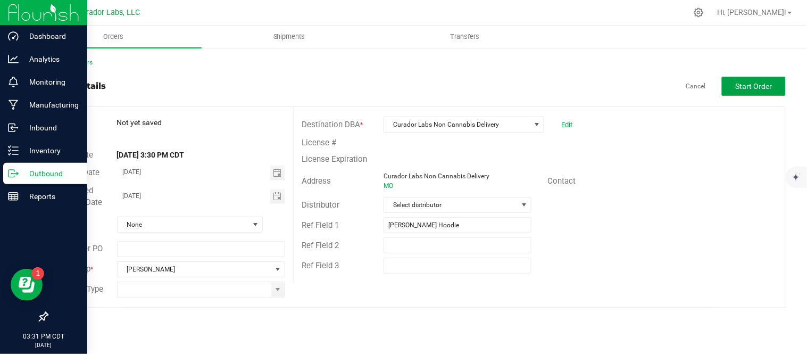
click at [767, 89] on span "Start Order" at bounding box center [753, 86] width 37 height 9
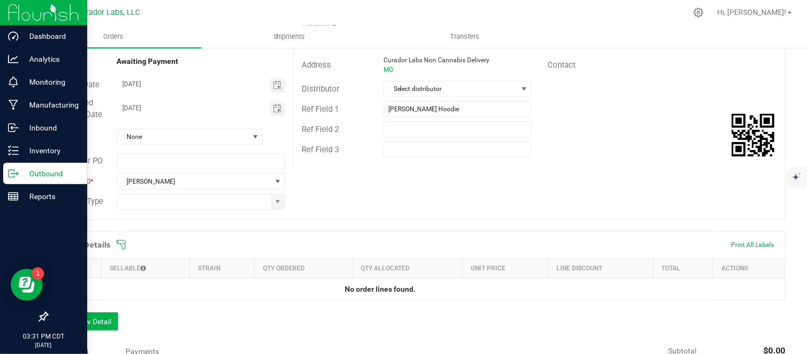
scroll to position [177, 0]
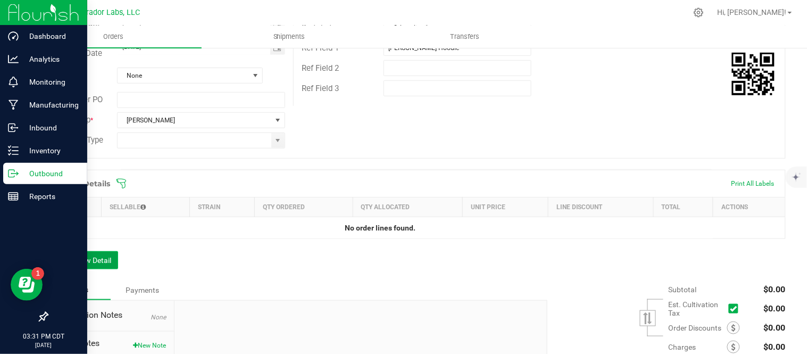
click at [80, 251] on button "Add New Detail" at bounding box center [82, 260] width 71 height 18
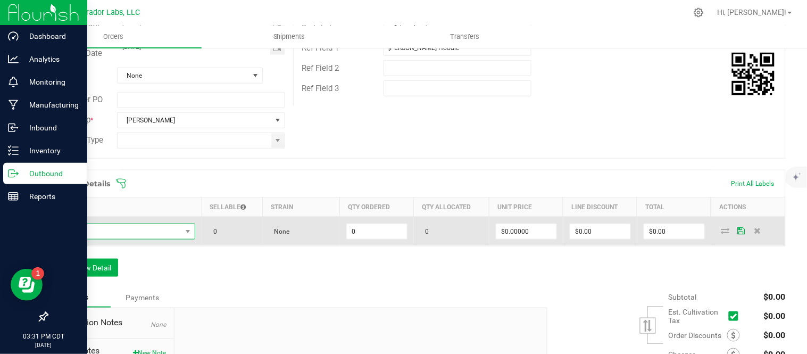
click at [139, 226] on span "NO DATA FOUND" at bounding box center [118, 231] width 127 height 15
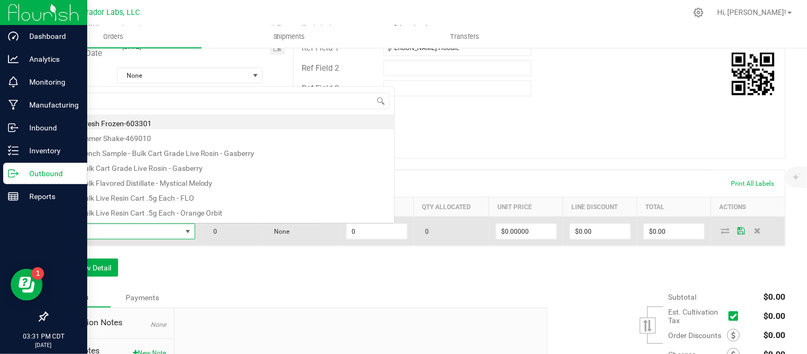
scroll to position [16, 137]
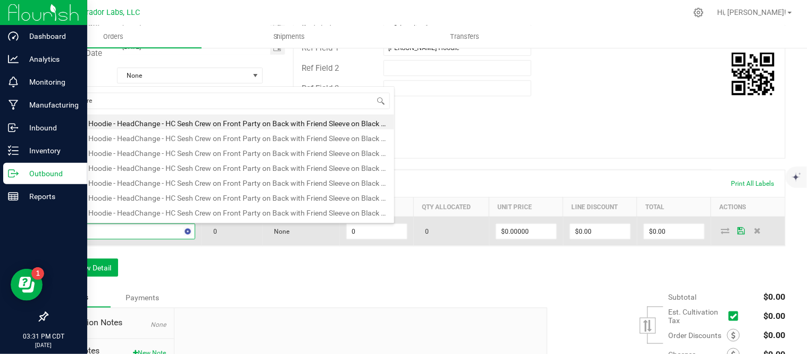
type input "sesh crew"
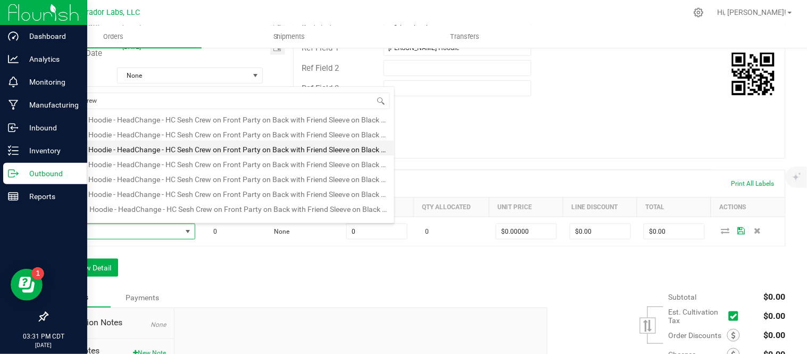
scroll to position [0, 0]
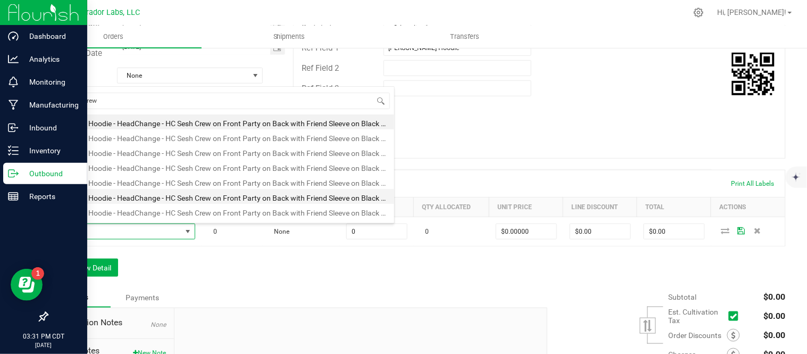
click at [227, 195] on li "MERCH Hoodie - HeadChange - HC Sesh Crew on Front Party on Back with Friend Sle…" at bounding box center [224, 196] width 339 height 15
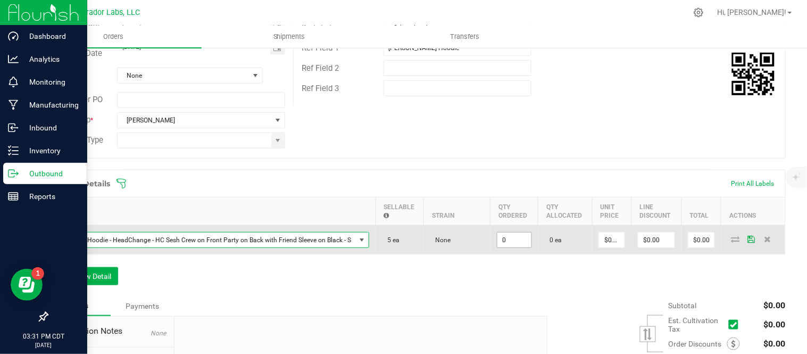
click at [511, 240] on input "0" at bounding box center [514, 239] width 34 height 15
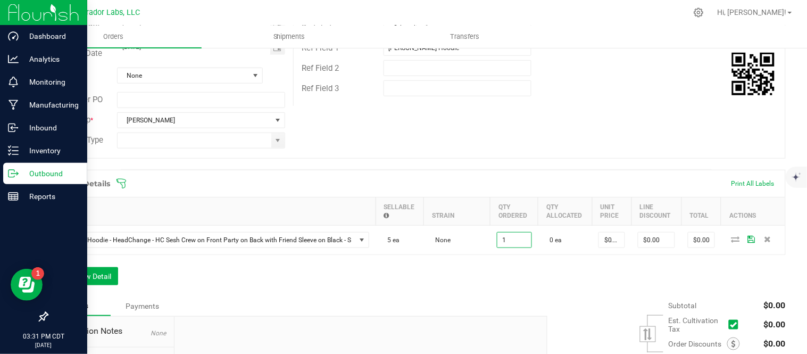
type input "1 ea"
click at [535, 289] on div "Order Details Print All Labels Item Sellable Strain Qty Ordered Qty Allocated U…" at bounding box center [416, 233] width 739 height 126
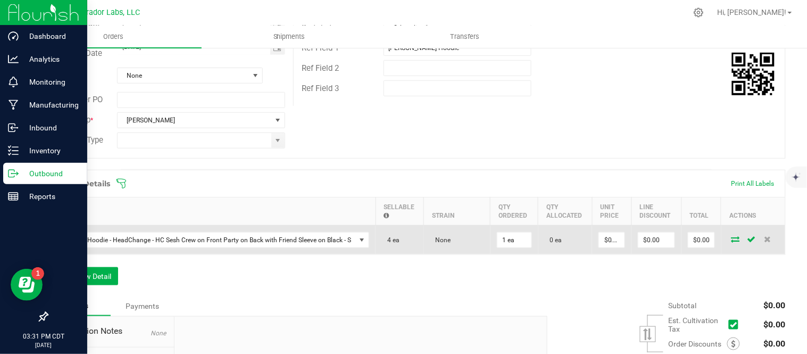
click at [731, 240] on icon at bounding box center [735, 239] width 9 height 6
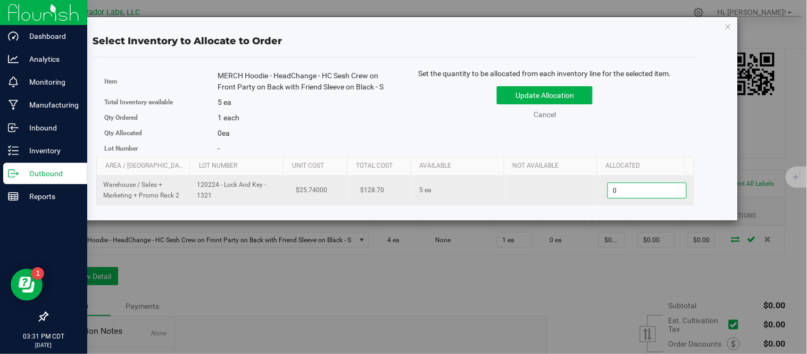
click at [631, 196] on span "0 0" at bounding box center [646, 190] width 79 height 16
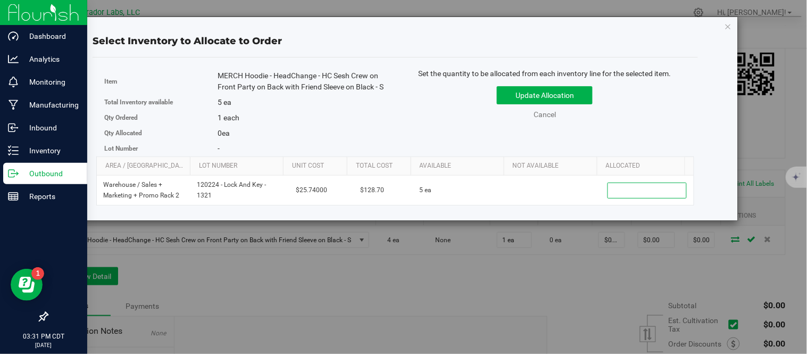
type input "1"
click at [652, 142] on div "Item MERCH Hoodie - HeadChange - HC Sesh Crew on Front Party on Back with Frien…" at bounding box center [395, 112] width 598 height 88
click at [571, 100] on button "Update Allocation" at bounding box center [545, 95] width 96 height 18
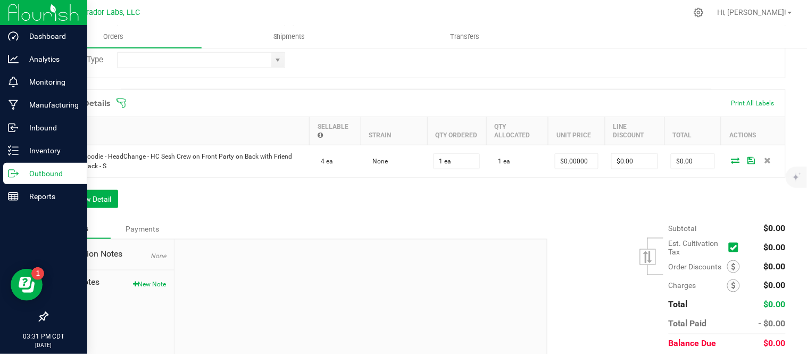
scroll to position [236, 0]
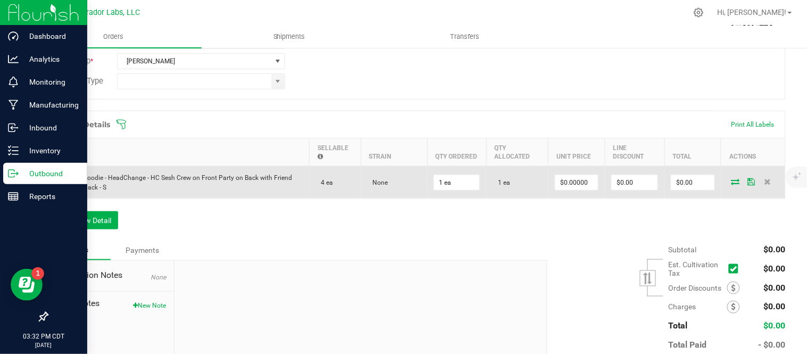
click at [731, 181] on icon at bounding box center [735, 181] width 9 height 6
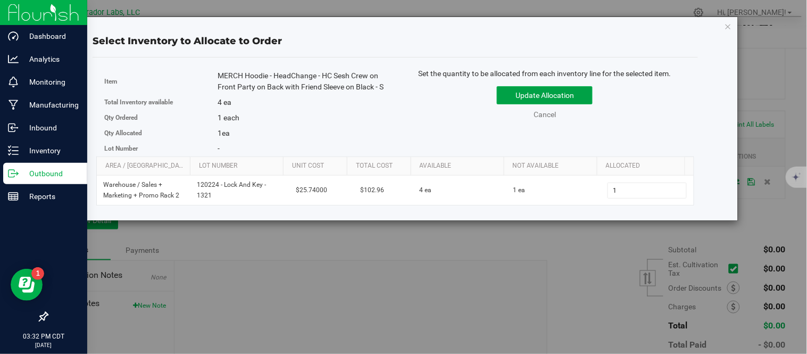
click at [585, 100] on button "Update Allocation" at bounding box center [545, 95] width 96 height 18
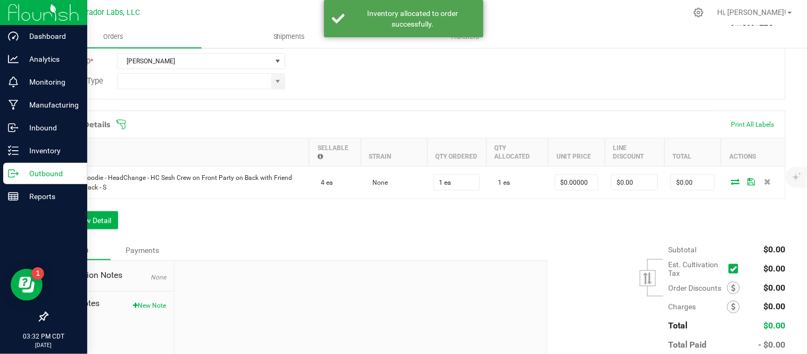
scroll to position [0, 0]
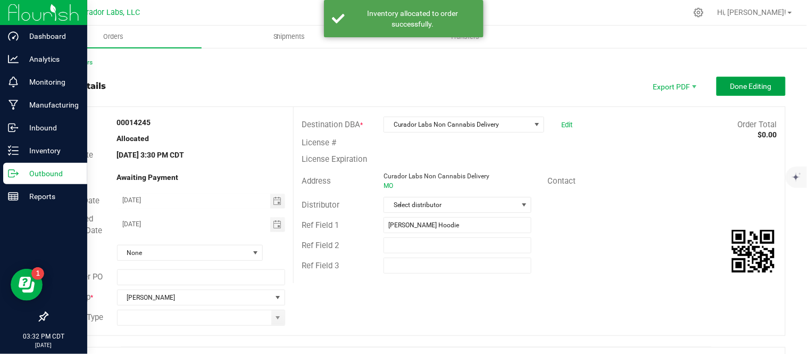
click at [716, 93] on button "Done Editing" at bounding box center [750, 86] width 69 height 19
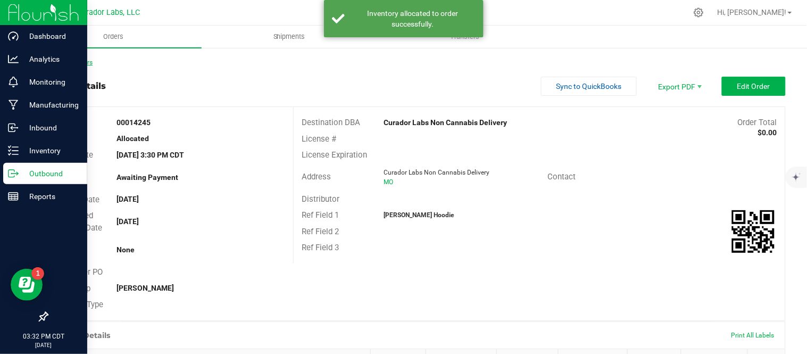
click at [70, 58] on link "Back to Orders" at bounding box center [70, 61] width 46 height 7
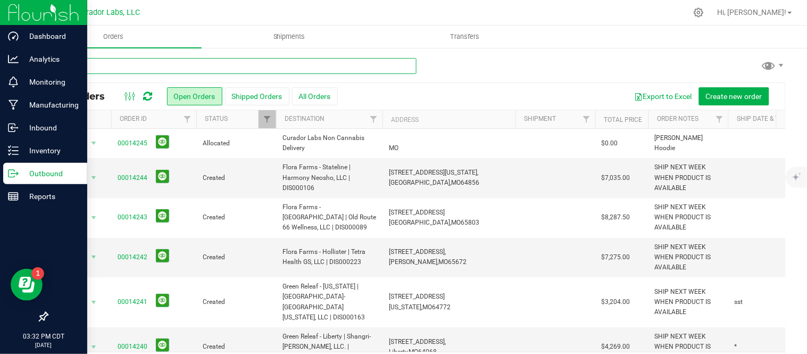
click at [182, 62] on input "text" at bounding box center [232, 66] width 370 height 16
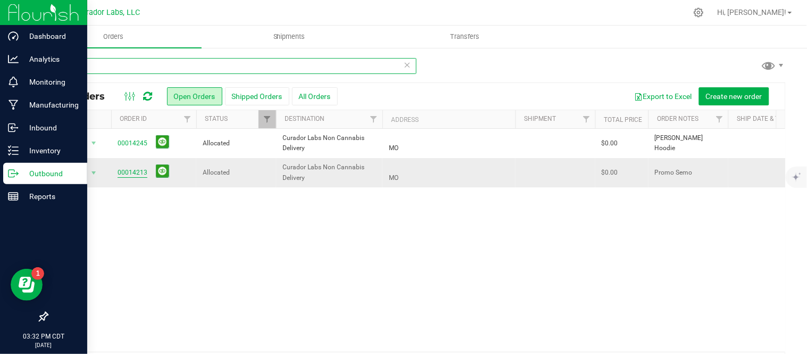
type input "non"
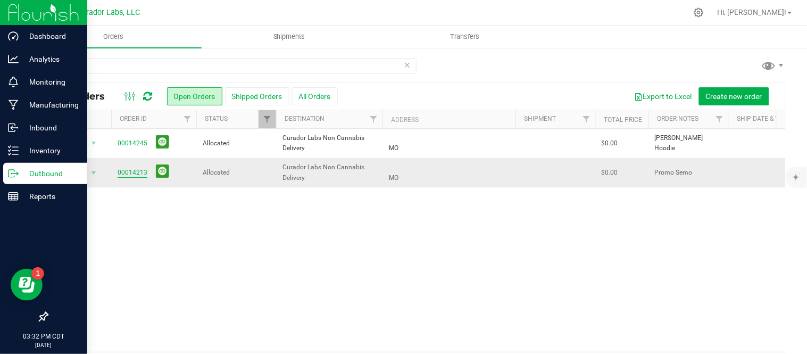
click at [137, 172] on link "00014213" at bounding box center [133, 172] width 30 height 10
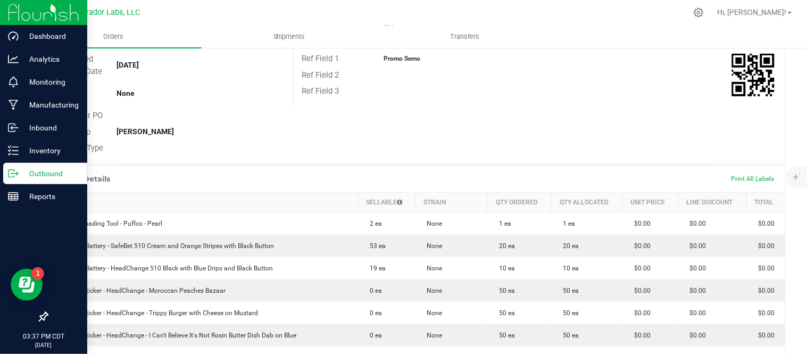
scroll to position [177, 0]
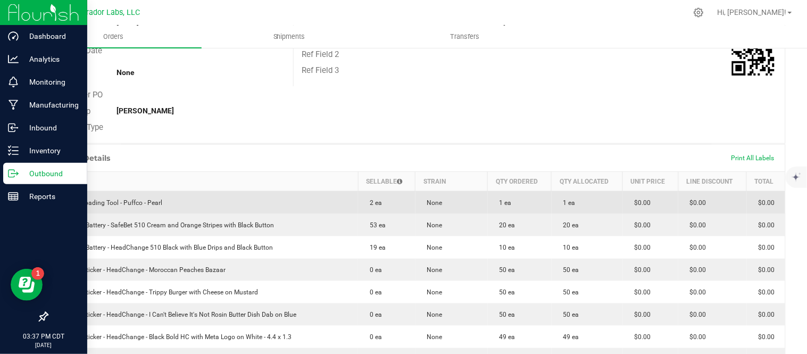
drag, startPoint x: 55, startPoint y: 202, endPoint x: 172, endPoint y: 204, distance: 117.0
click at [172, 204] on td "Heated Loading Tool - Puffco - Pearl" at bounding box center [203, 202] width 311 height 23
copy span "Heated Loading Tool - Puffco - Pearl"
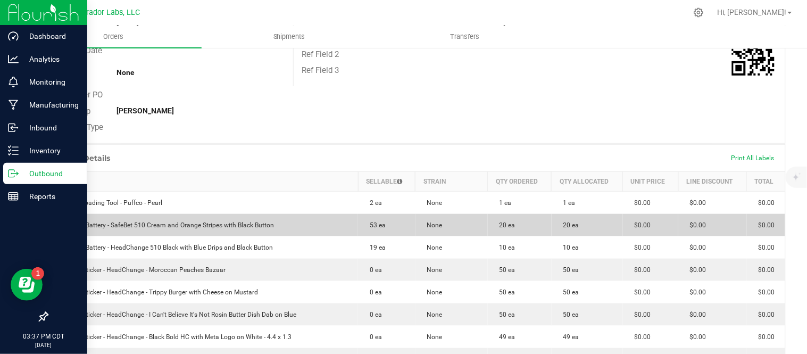
drag, startPoint x: 61, startPoint y: 222, endPoint x: 280, endPoint y: 217, distance: 219.6
click at [280, 217] on td "MERCH - Battery - SafeBet 510 Cream and Orange Stripes with Black Button" at bounding box center [203, 225] width 311 height 22
copy span "MERCH - Battery - SafeBet 510 Cream and Orange Stripes with Black Button"
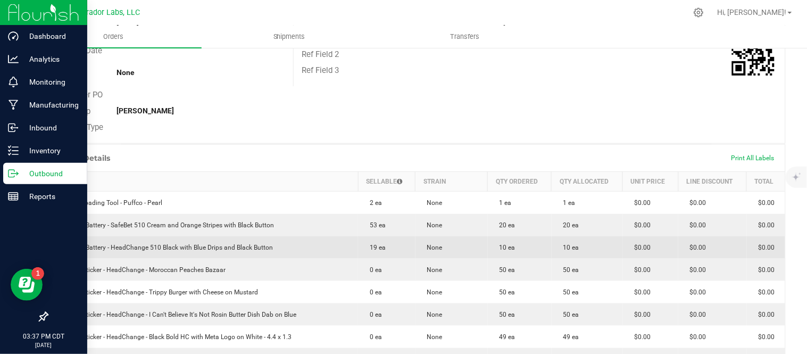
click at [133, 255] on td "MERCH - Battery - HeadChange 510 Black with Blue Drips and Black Button" at bounding box center [203, 247] width 311 height 22
drag, startPoint x: 58, startPoint y: 246, endPoint x: 280, endPoint y: 255, distance: 221.9
click at [280, 255] on td "MERCH - Battery - HeadChange 510 Black with Blue Drips and Black Button" at bounding box center [203, 247] width 311 height 22
copy span "MERCH - Battery - HeadChange 510 Black with Blue Drips and Black Button"
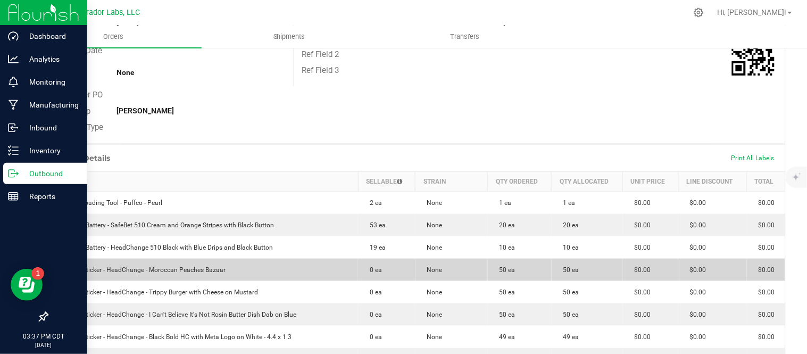
drag, startPoint x: 60, startPoint y: 269, endPoint x: 242, endPoint y: 273, distance: 182.4
click at [245, 272] on td "MERCH Sticker - HeadChange - Moroccan Peaches Bazaar" at bounding box center [203, 269] width 311 height 22
copy span "MERCH Sticker - HeadChange - Moroccan Peaches Bazaar"
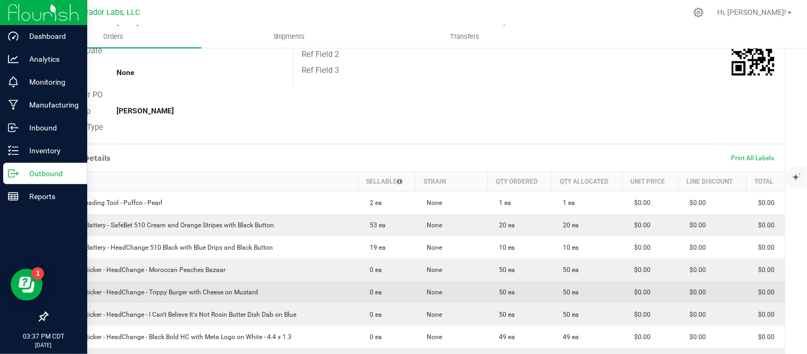
drag, startPoint x: 62, startPoint y: 291, endPoint x: 268, endPoint y: 289, distance: 206.3
click at [278, 289] on td "MERCH Sticker - HeadChange - Trippy Burger with Cheese on Mustard" at bounding box center [203, 292] width 311 height 22
copy span "MERCH Sticker - HeadChange - Trippy Burger with Cheese on Mustard"
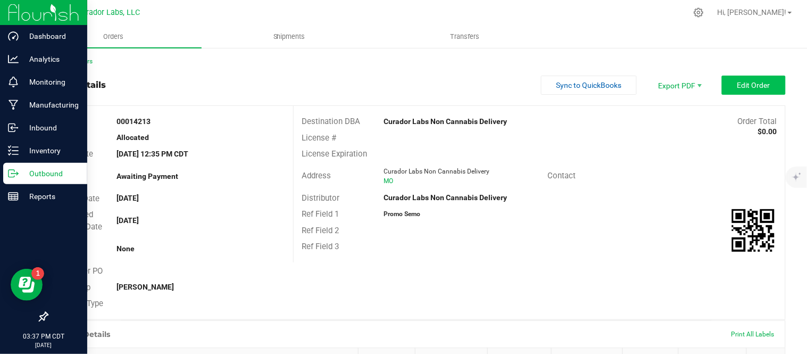
scroll to position [0, 0]
click at [734, 91] on button "Edit Order" at bounding box center [754, 86] width 64 height 19
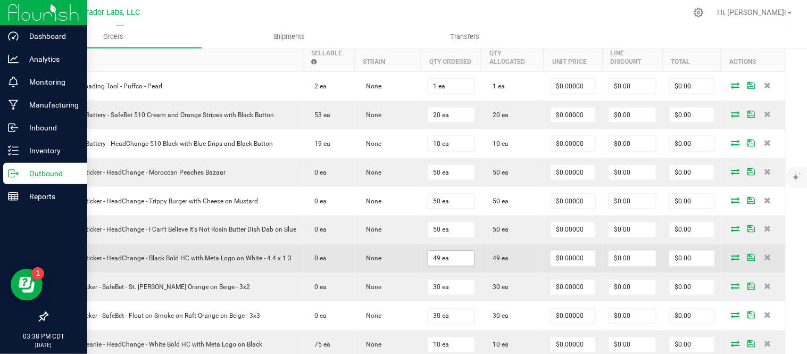
scroll to position [295, 0]
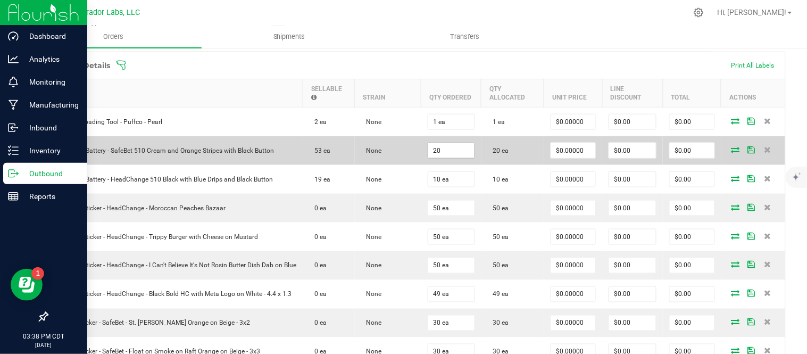
click at [448, 153] on input "20" at bounding box center [451, 150] width 46 height 15
type input "21 ea"
click at [731, 148] on icon at bounding box center [735, 149] width 9 height 6
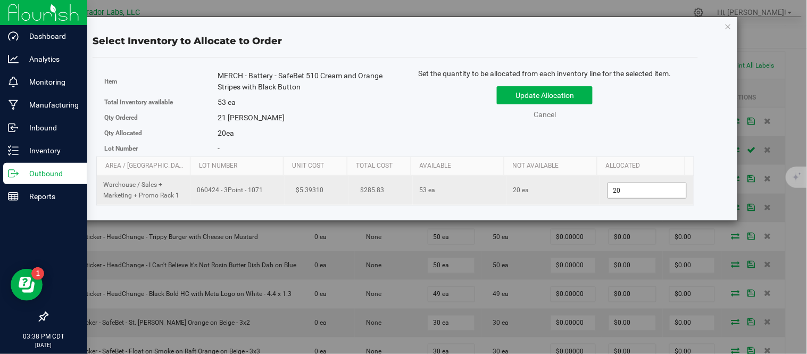
click at [634, 192] on span "20 20" at bounding box center [646, 190] width 79 height 16
type input "21"
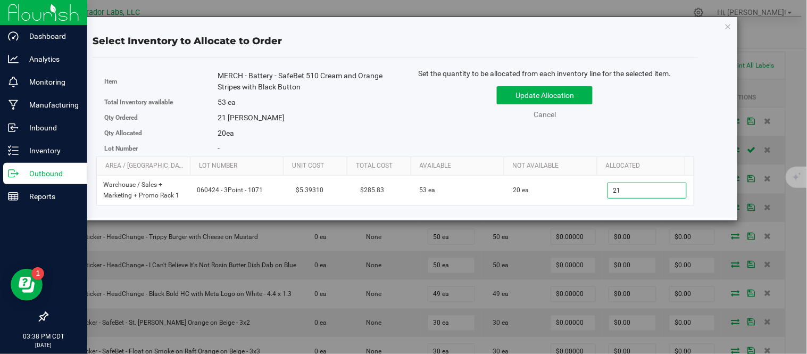
type input "21"
click at [641, 133] on div "Item MERCH - Battery - SafeBet 510 Cream and Orange Stripes with Black Button T…" at bounding box center [395, 112] width 598 height 88
click at [575, 92] on button "Update Allocation" at bounding box center [545, 95] width 96 height 18
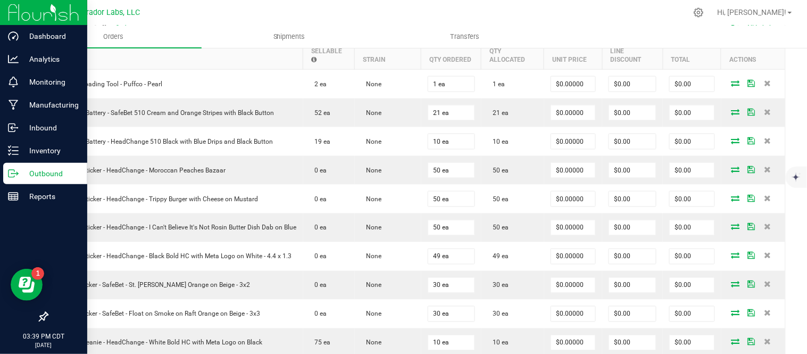
scroll to position [354, 0]
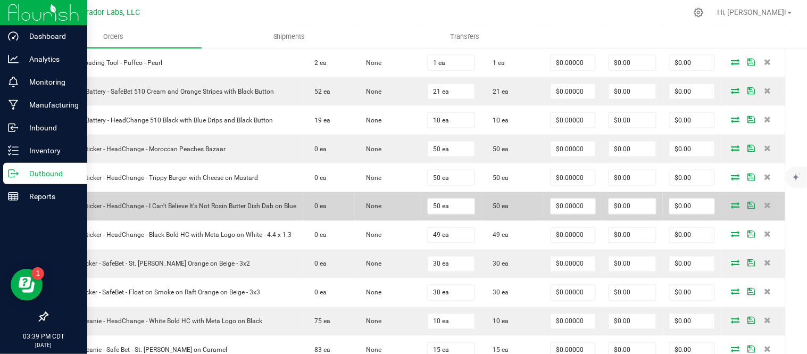
drag, startPoint x: 60, startPoint y: 203, endPoint x: 87, endPoint y: 214, distance: 28.8
click at [87, 214] on td "MERCH Sticker - HeadChange - I Can't Believe It's Not Rosin Butter Dish Dab on …" at bounding box center [175, 206] width 255 height 29
copy span "MERCH Sticker - HeadChange - I Can't Believe It's Not Rosin Butter Dish Dab on …"
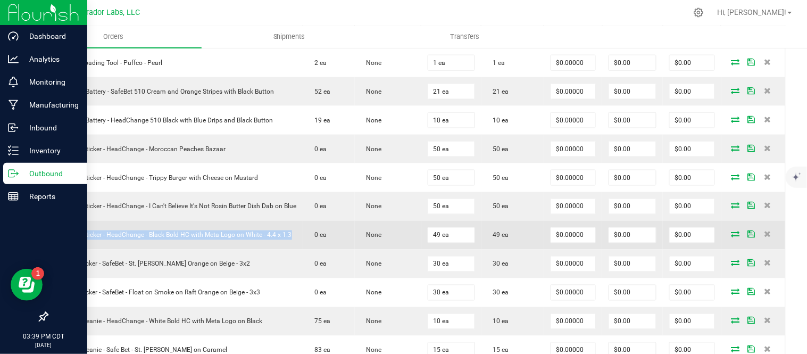
drag, startPoint x: 61, startPoint y: 238, endPoint x: 302, endPoint y: 246, distance: 241.0
click at [302, 246] on outbound-order-line-row "MERCH Sticker - HeadChange - Black Bold HC with Meta Logo on White - 4.4 x 1.3 …" at bounding box center [416, 235] width 737 height 29
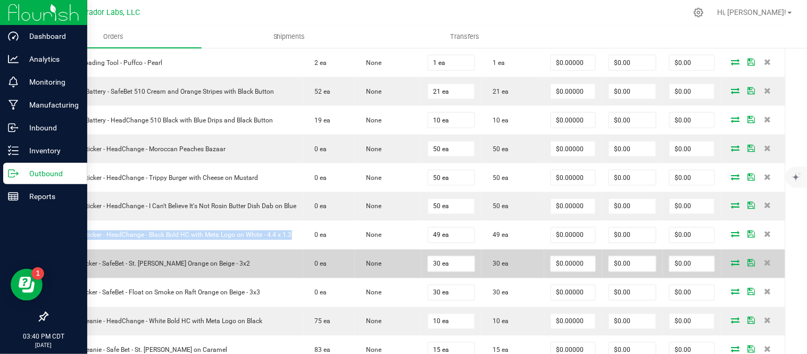
drag, startPoint x: 59, startPoint y: 266, endPoint x: 238, endPoint y: 264, distance: 178.7
click at [255, 264] on td "Merch Sticker - SafeBet - St. [PERSON_NAME] Orange on Beige - 3x2" at bounding box center [175, 263] width 255 height 29
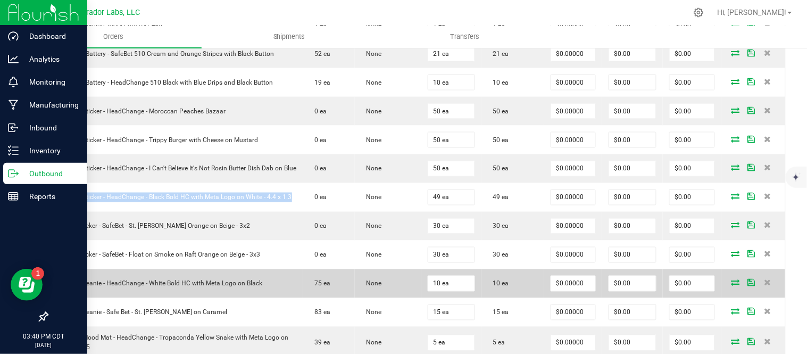
scroll to position [413, 0]
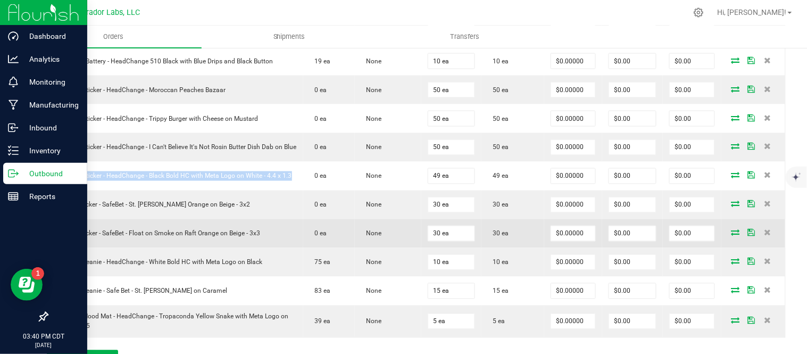
drag, startPoint x: 111, startPoint y: 237, endPoint x: 251, endPoint y: 238, distance: 140.4
click at [285, 241] on td "Merch Sticker - SafeBet - Float on Smoke on Raft Orange on Beige - 3x3" at bounding box center [175, 233] width 255 height 29
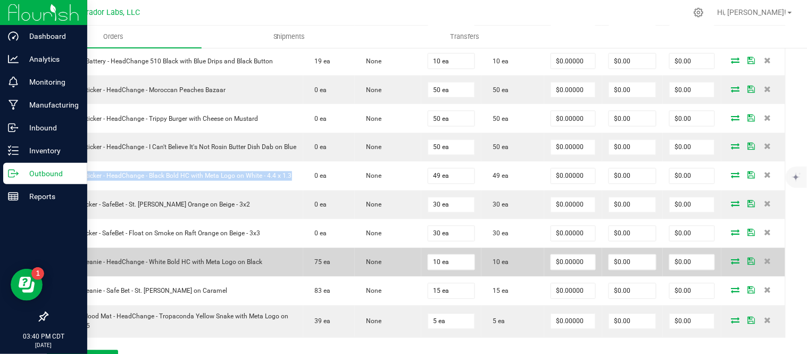
drag, startPoint x: 62, startPoint y: 266, endPoint x: 258, endPoint y: 262, distance: 196.8
click at [282, 264] on td "MERCH Beanie - HeadChange - White Bold HC with Meta Logo on Black" at bounding box center [175, 262] width 255 height 29
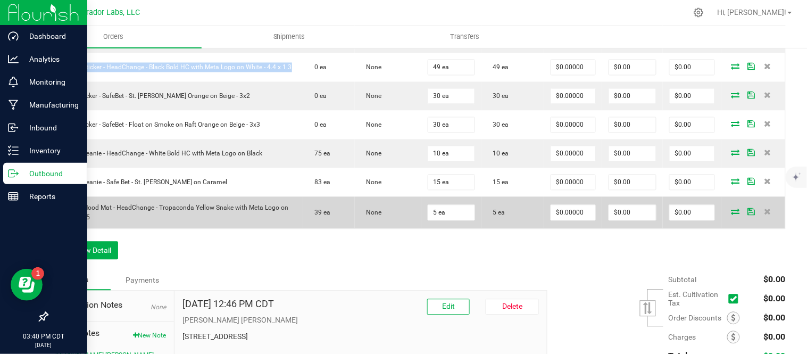
scroll to position [532, 0]
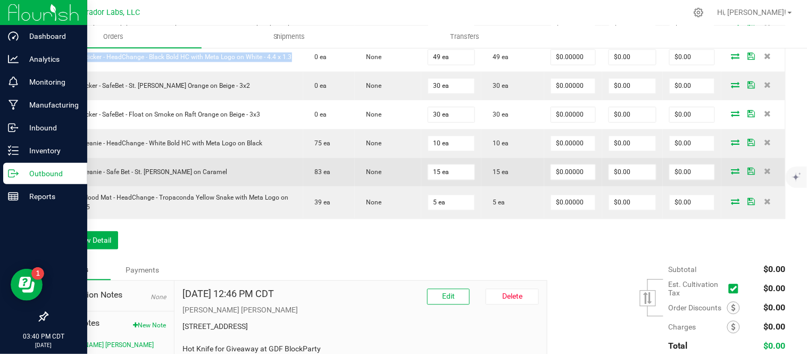
drag, startPoint x: 87, startPoint y: 183, endPoint x: 248, endPoint y: 178, distance: 160.6
click at [248, 178] on td "MERCH Beanie - Safe Bet - St. [PERSON_NAME] on Caramel" at bounding box center [175, 172] width 255 height 29
drag, startPoint x: 219, startPoint y: 181, endPoint x: 184, endPoint y: 177, distance: 35.4
click at [193, 176] on span "MERCH Beanie - Safe Bet - St. [PERSON_NAME] on Caramel" at bounding box center [140, 172] width 173 height 7
drag, startPoint x: 60, startPoint y: 177, endPoint x: 259, endPoint y: 185, distance: 200.1
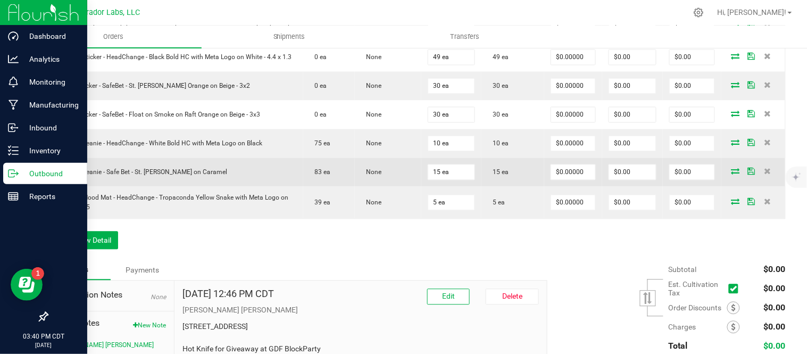
click at [263, 185] on td "MERCH Beanie - Safe Bet - St. [PERSON_NAME] on Caramel" at bounding box center [175, 172] width 255 height 29
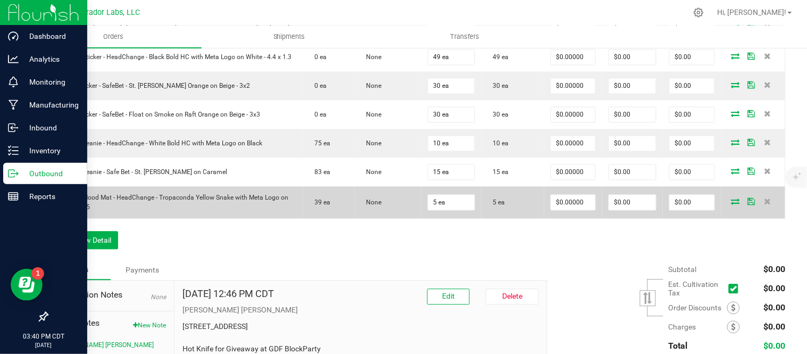
drag, startPoint x: 60, startPoint y: 197, endPoint x: 107, endPoint y: 214, distance: 50.3
click at [107, 214] on td "MERCH Mood Mat - HeadChange - Tropaconda Yellow Snake with Meta Logo on Black -…" at bounding box center [175, 203] width 255 height 32
